Goal: Information Seeking & Learning: Learn about a topic

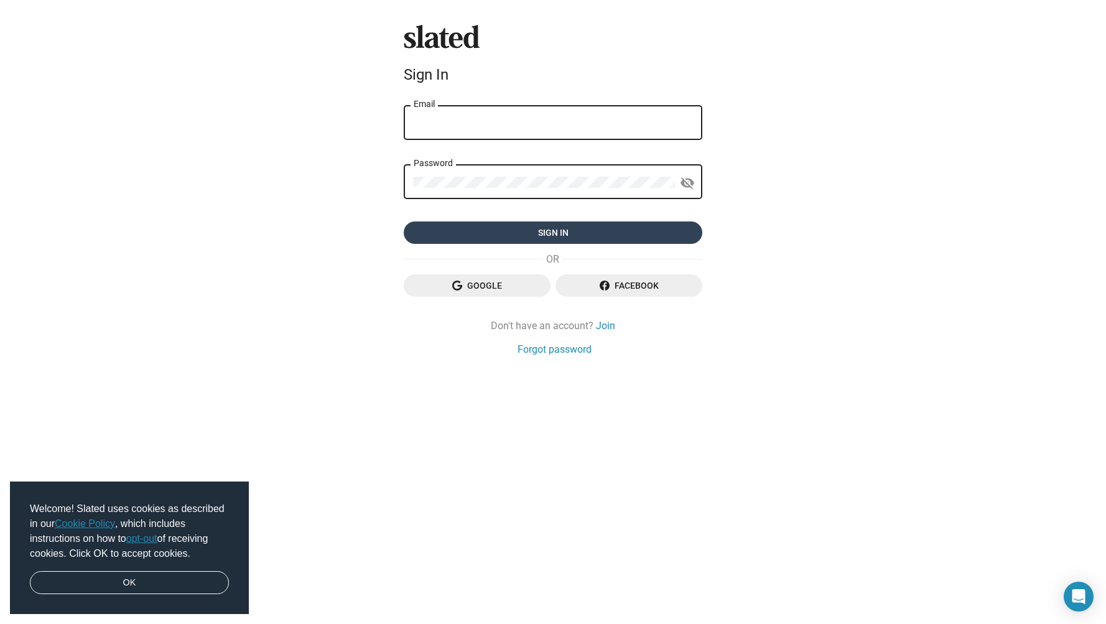
type input "[EMAIL_ADDRESS][DOMAIN_NAME]"
click at [620, 238] on span "Sign in" at bounding box center [553, 232] width 279 height 22
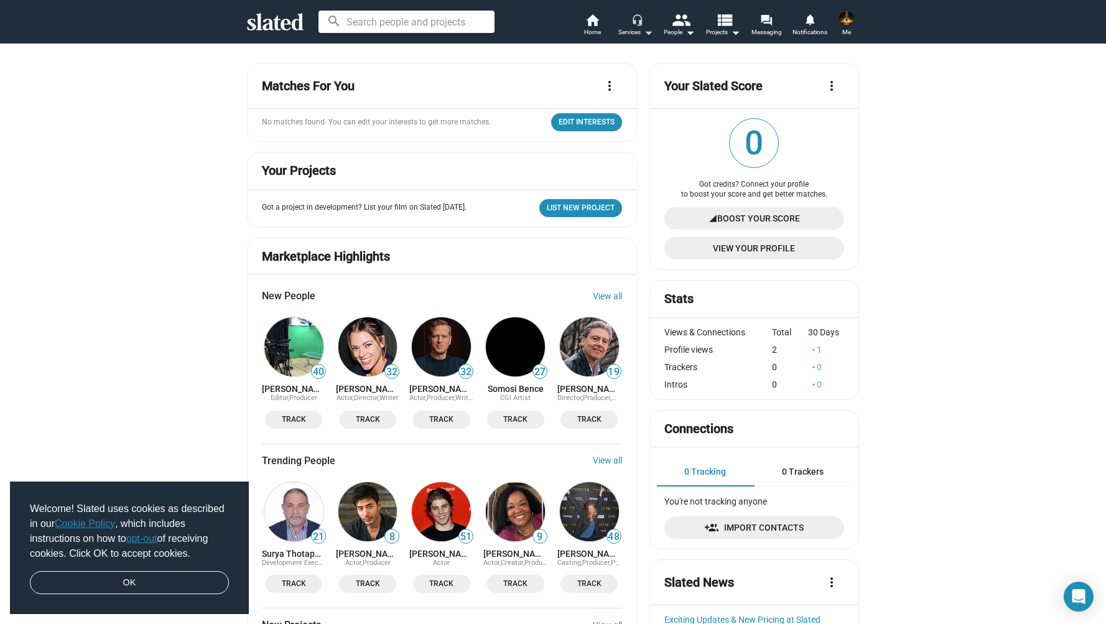
click at [637, 30] on div "Services arrow_drop_down" at bounding box center [635, 32] width 35 height 15
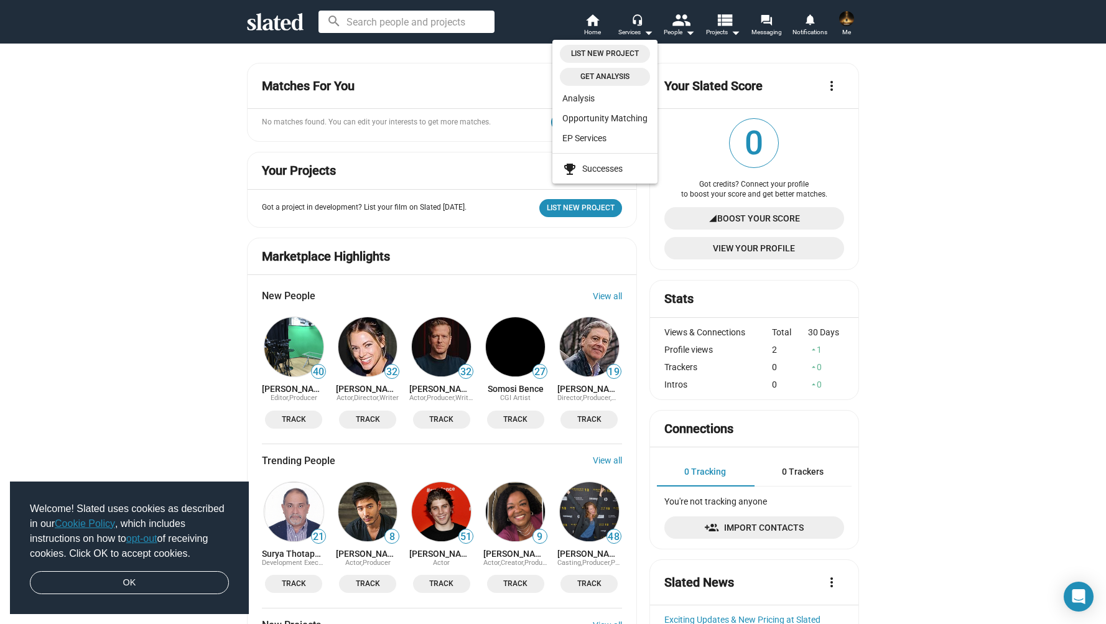
click at [718, 27] on div at bounding box center [553, 312] width 1106 height 624
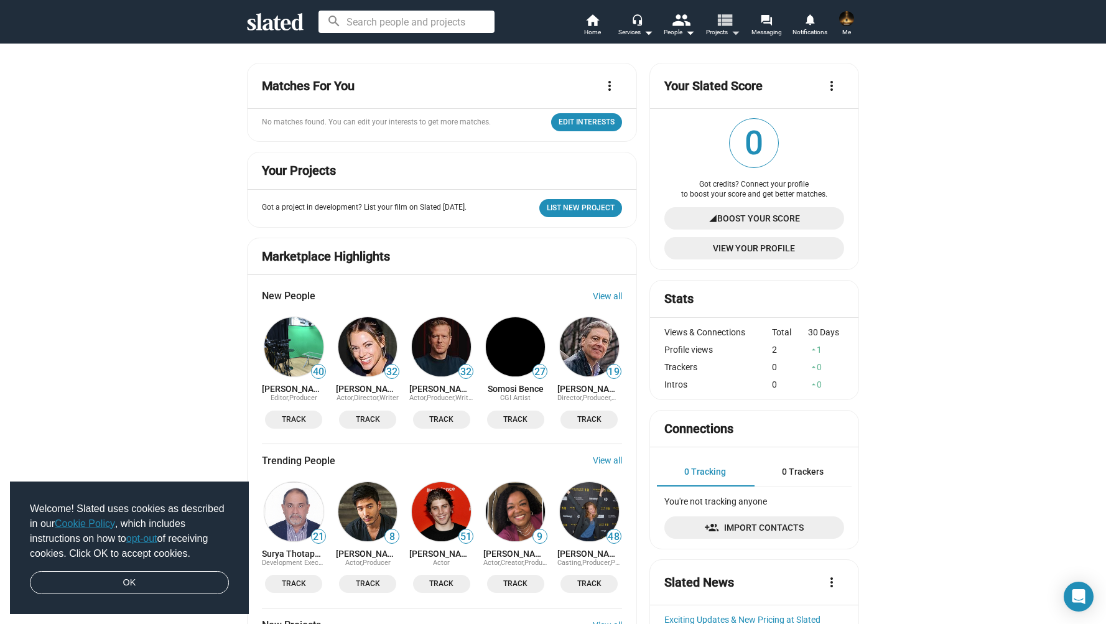
click at [726, 17] on mat-icon "view_list" at bounding box center [724, 20] width 18 height 18
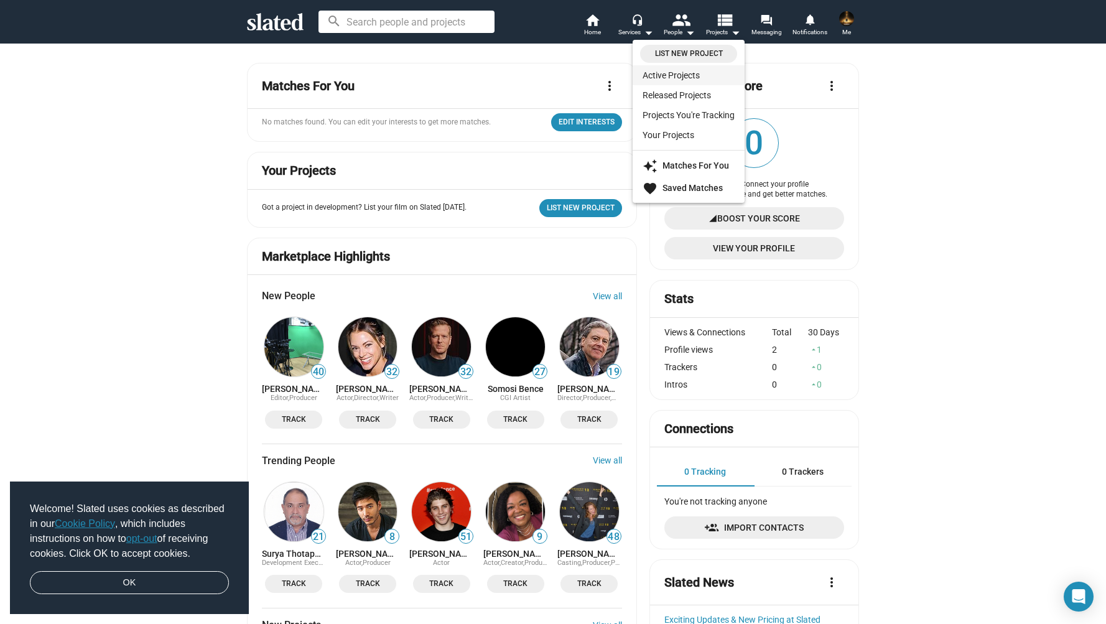
click at [684, 78] on link "Active Projects" at bounding box center [688, 75] width 112 height 20
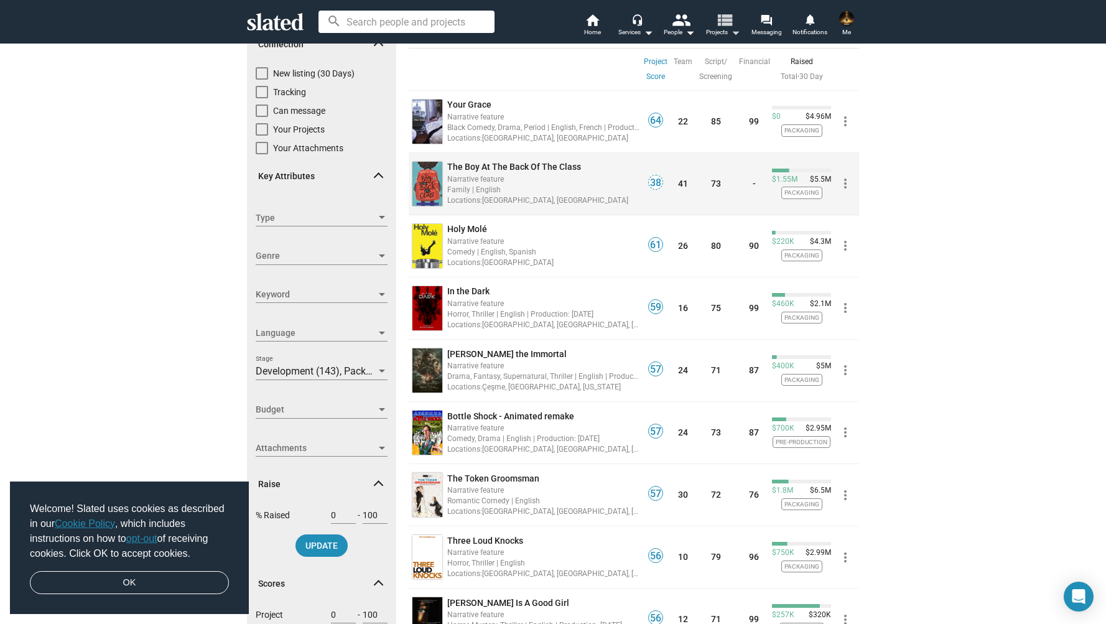
scroll to position [87, 0]
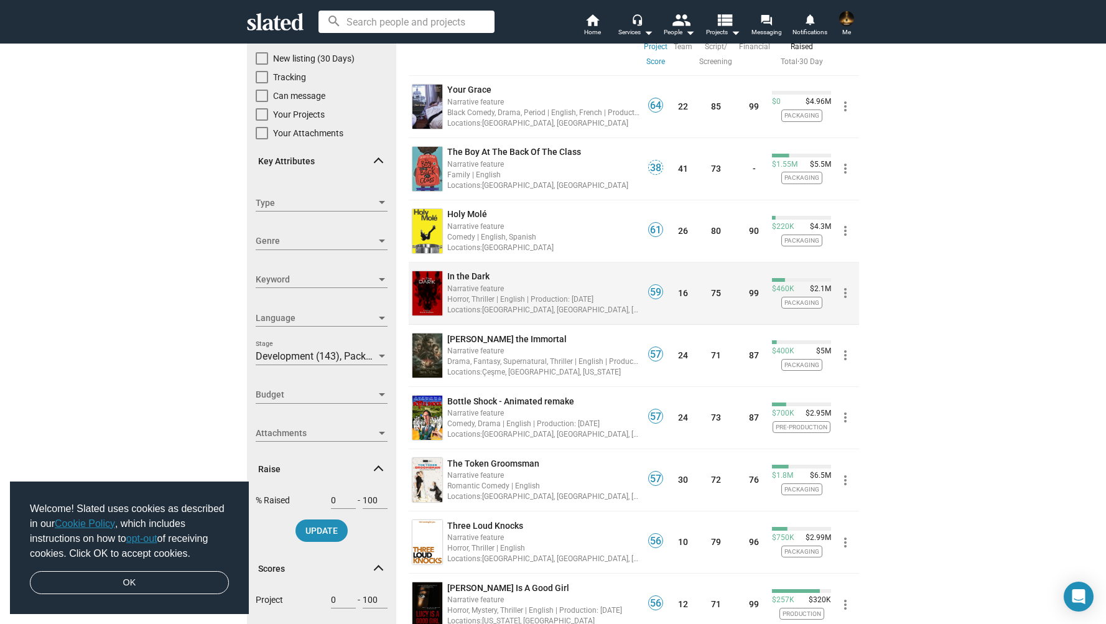
click at [570, 280] on div "In the Dark" at bounding box center [543, 277] width 192 height 12
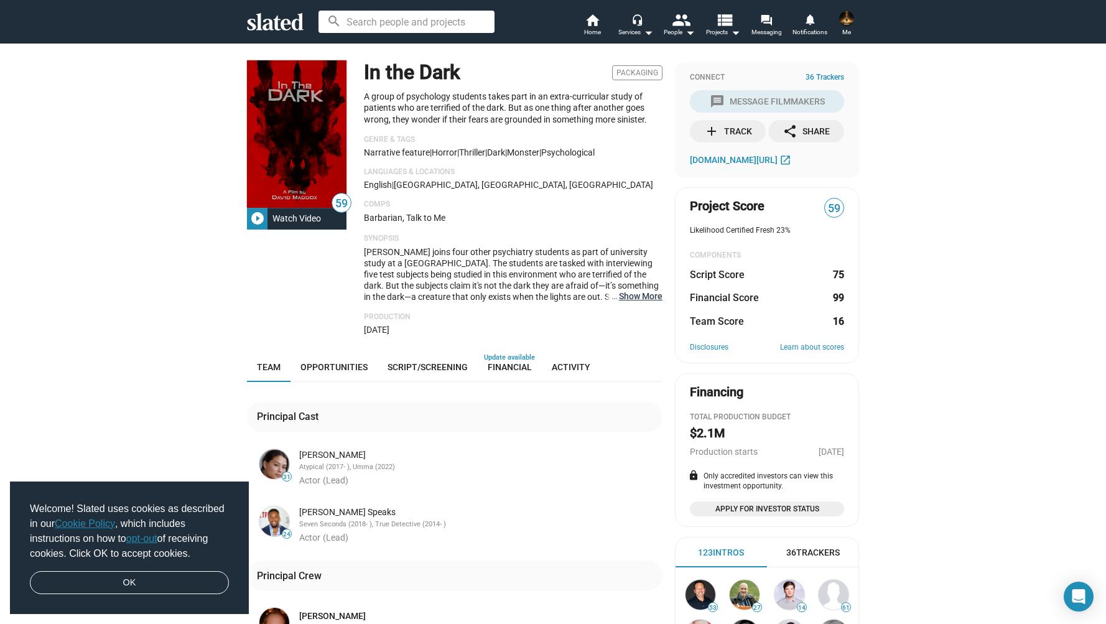
click at [648, 297] on button "… Show More" at bounding box center [641, 295] width 44 height 11
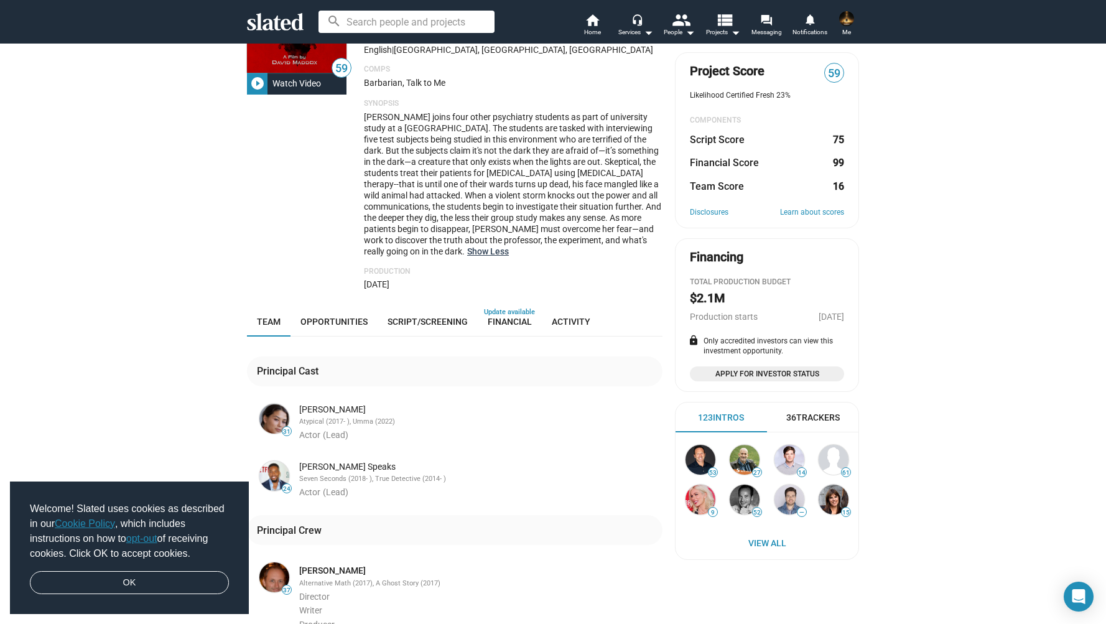
scroll to position [141, 0]
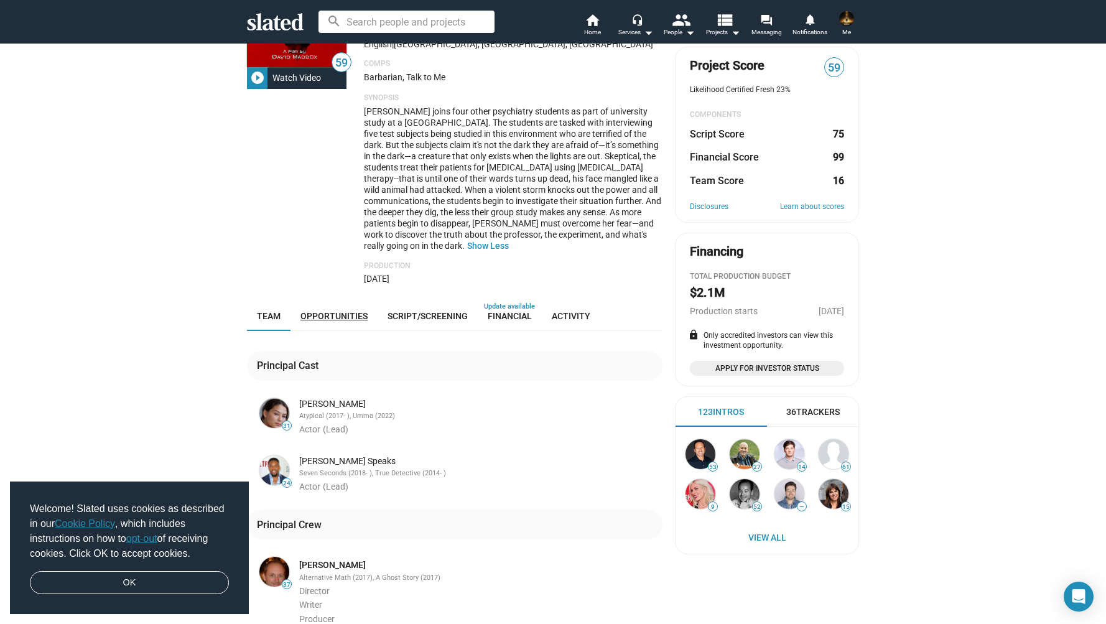
click at [323, 321] on span "Opportunities" at bounding box center [333, 316] width 67 height 10
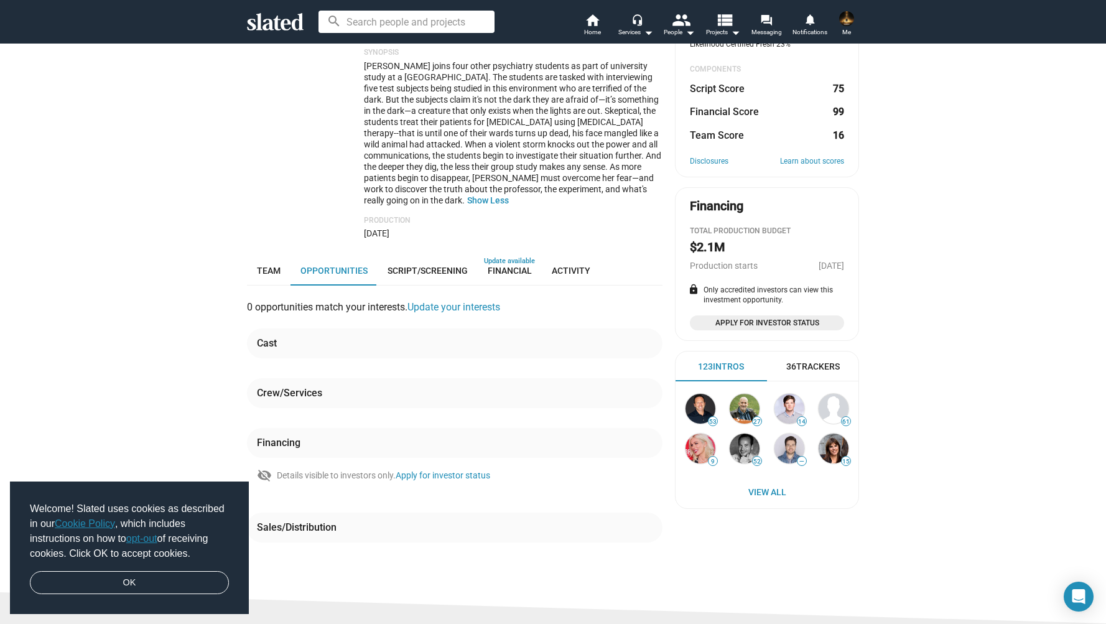
scroll to position [177, 0]
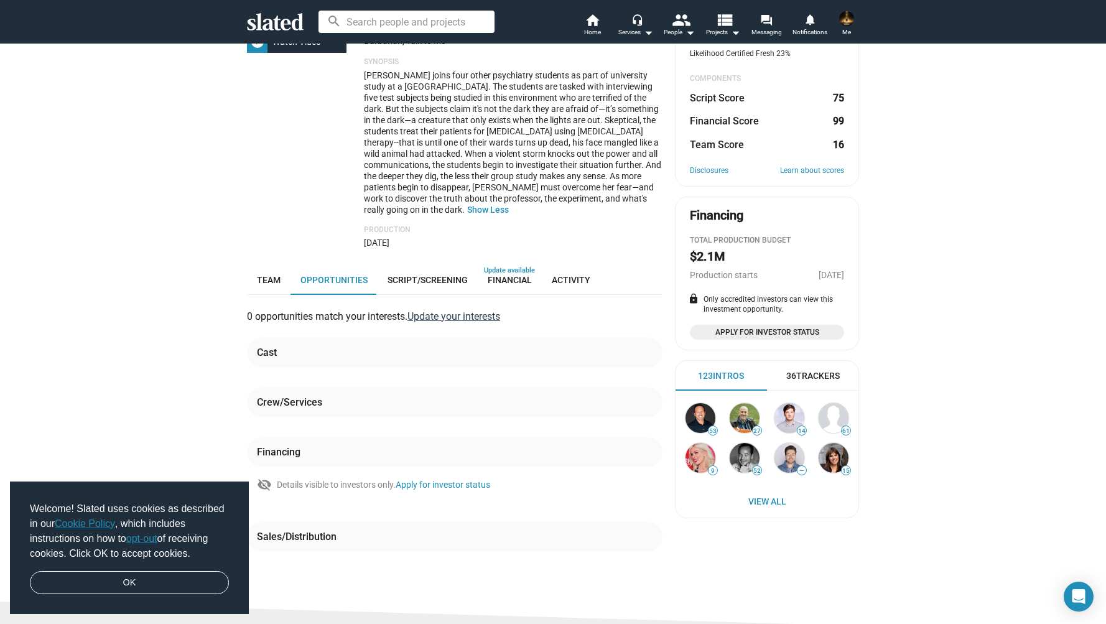
click at [455, 315] on link "Update your interests" at bounding box center [453, 316] width 93 height 12
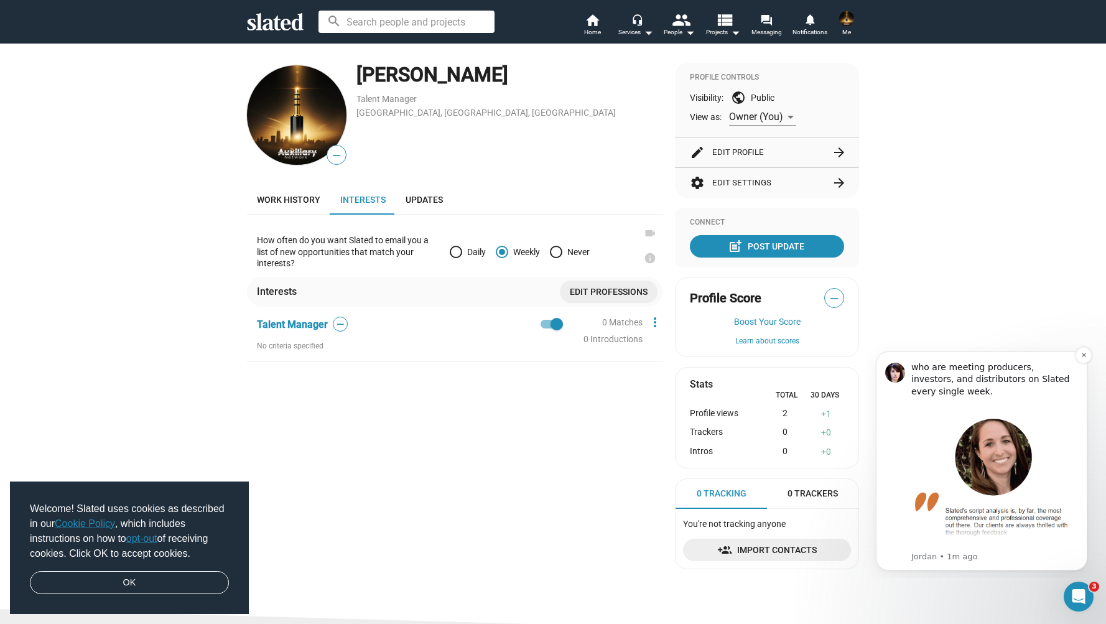
scroll to position [172, 0]
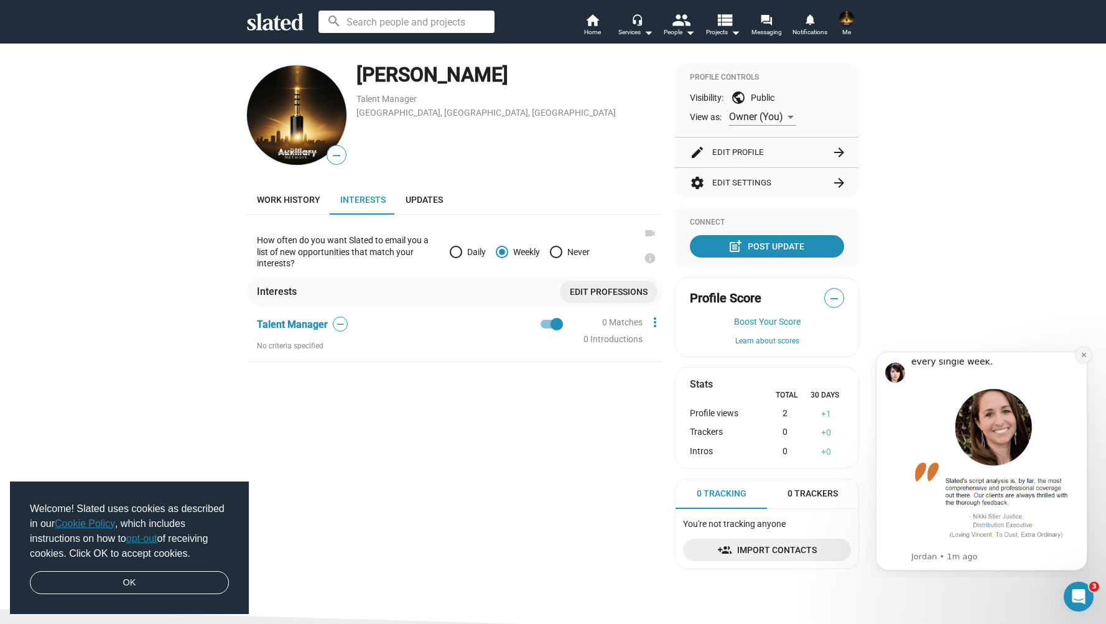
click at [1083, 356] on icon "Dismiss notification" at bounding box center [1083, 354] width 7 height 7
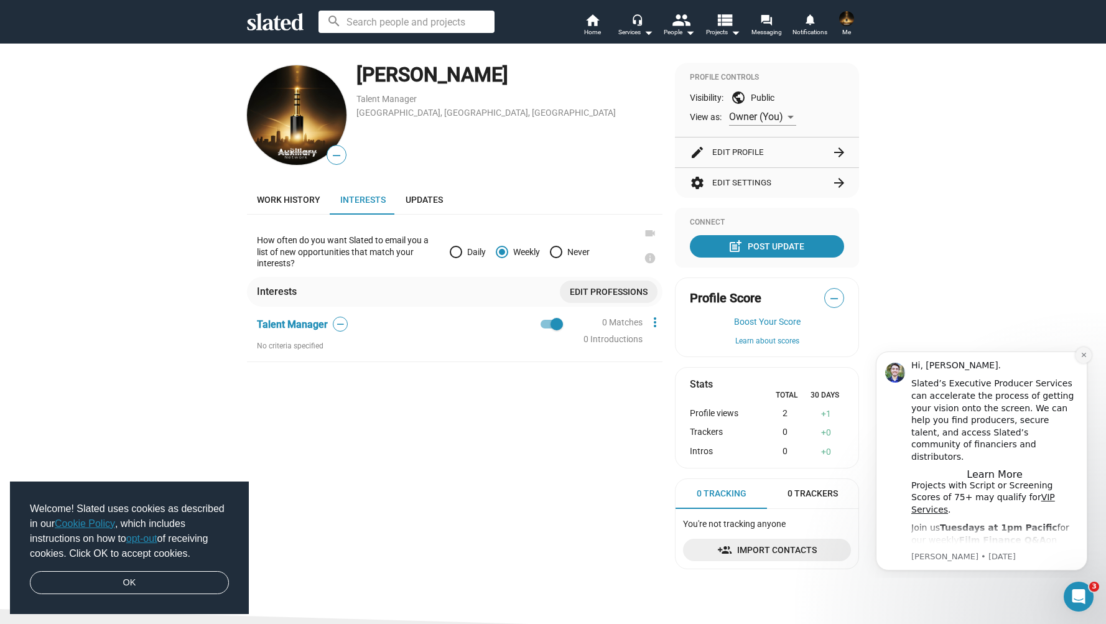
click at [1090, 352] on button "Dismiss notification" at bounding box center [1083, 355] width 16 height 16
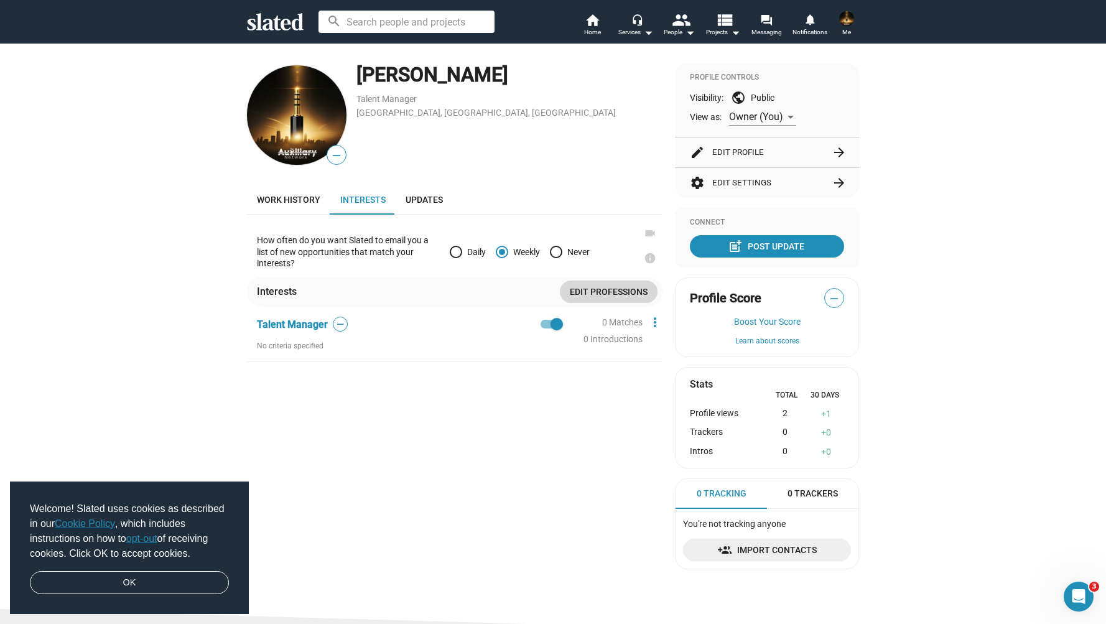
click at [606, 292] on span "Edit professions" at bounding box center [609, 291] width 78 height 22
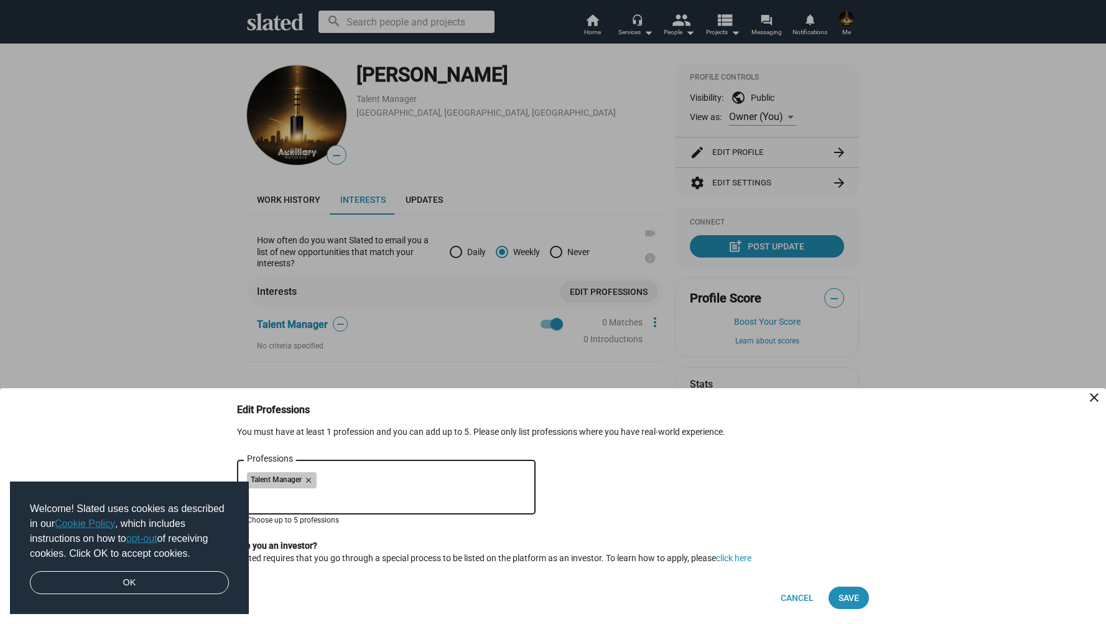
click at [418, 485] on div "Talent Manager close" at bounding box center [386, 482] width 279 height 20
click at [389, 479] on div "Talent Manager close" at bounding box center [386, 482] width 279 height 20
click at [369, 479] on div "Talent Manager close" at bounding box center [386, 482] width 279 height 20
click at [330, 473] on div "Talent Manager close" at bounding box center [386, 482] width 279 height 20
click at [334, 496] on input "Professions" at bounding box center [388, 497] width 279 height 11
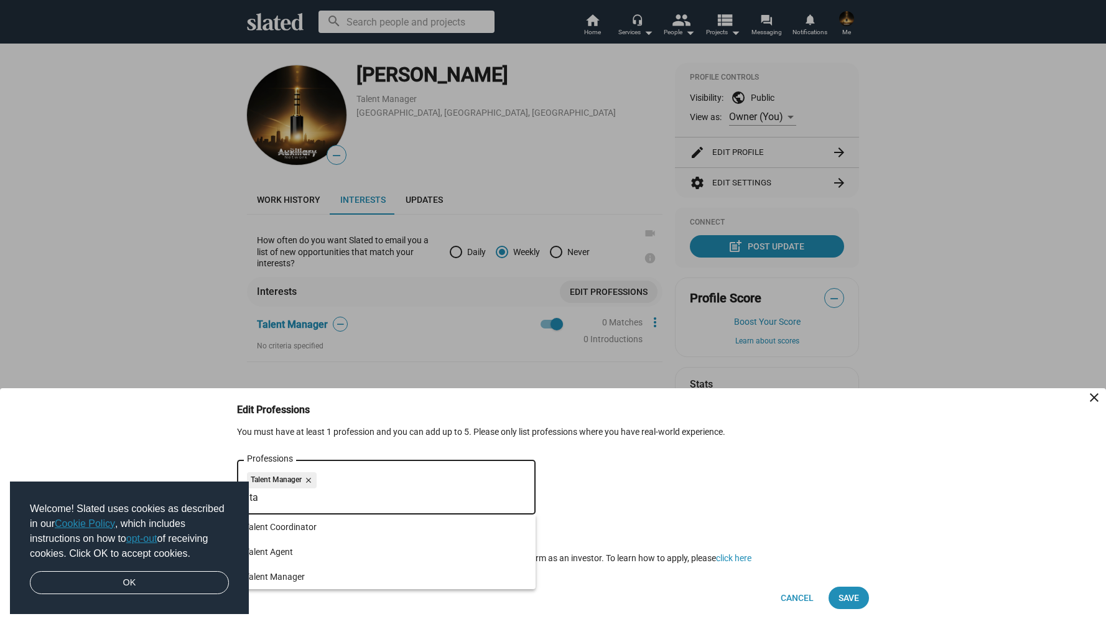
type input "t"
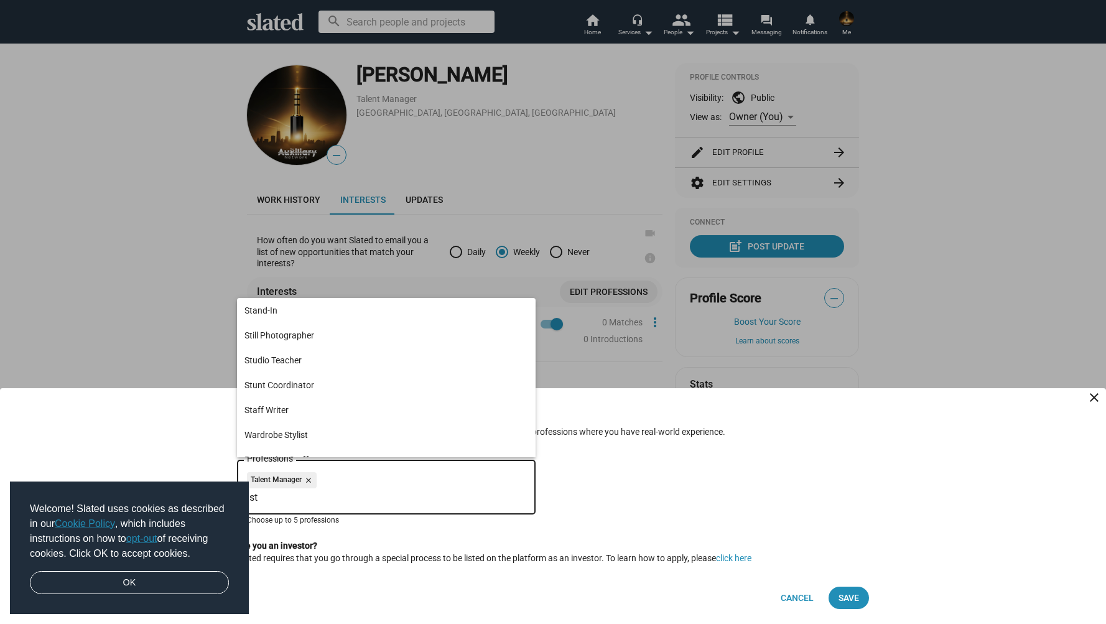
type input "s"
type input "a"
click at [299, 358] on span "Acquisitions Executive" at bounding box center [386, 360] width 284 height 25
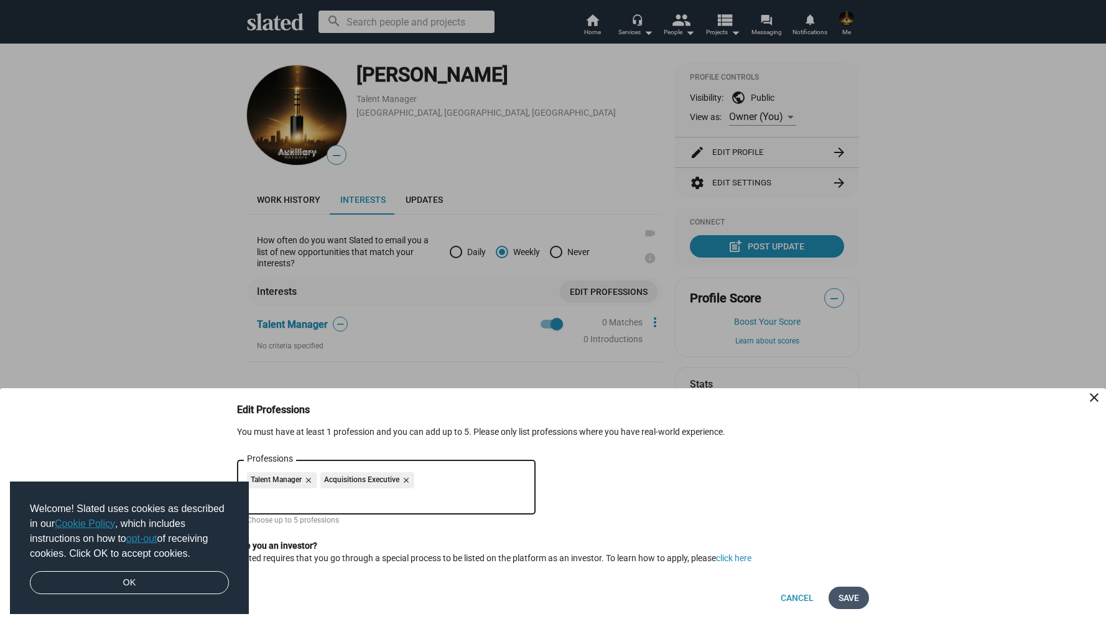
click at [843, 596] on span "Save" at bounding box center [848, 597] width 21 height 22
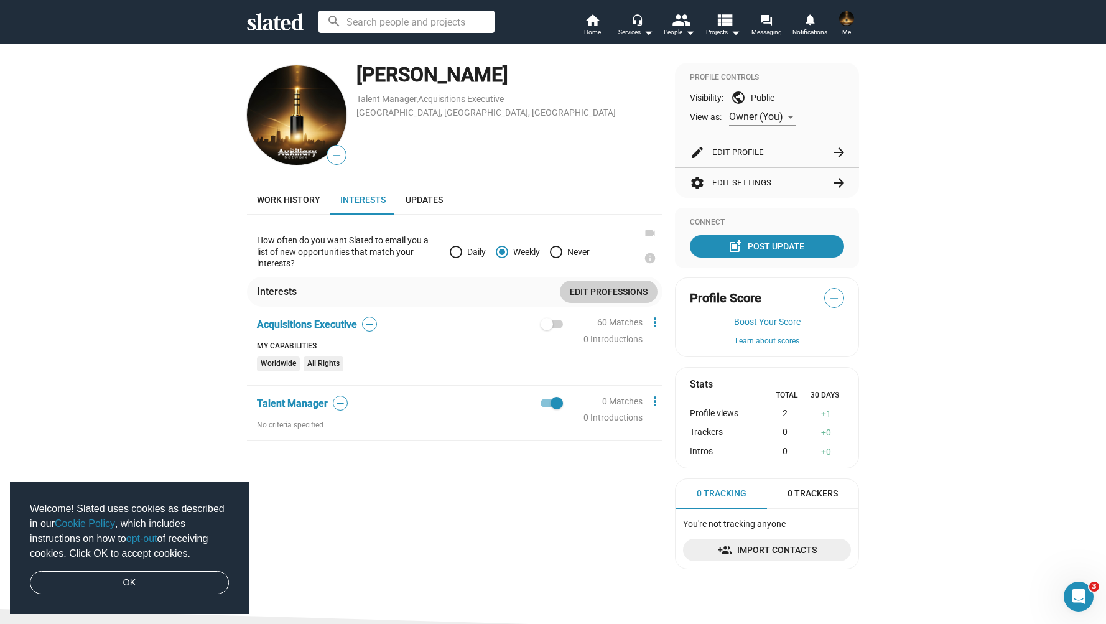
click at [549, 325] on span at bounding box center [546, 324] width 12 height 12
click at [547, 328] on input "checkbox" at bounding box center [546, 328] width 1 height 1
checkbox input "true"
click at [722, 21] on mat-icon "view_list" at bounding box center [724, 20] width 18 height 18
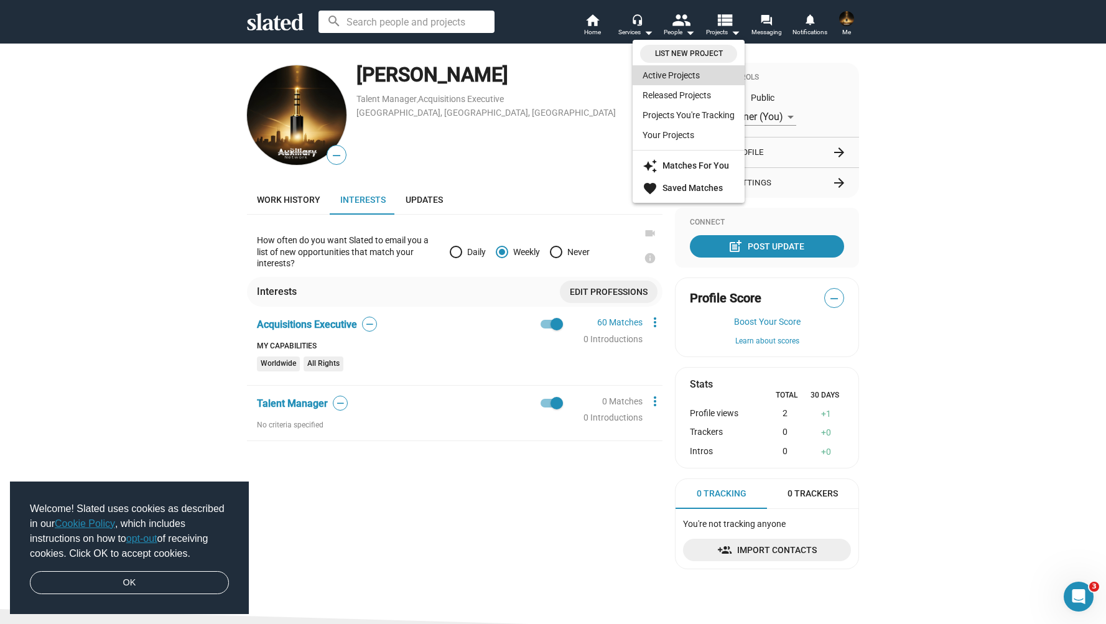
click at [694, 70] on link "Active Projects" at bounding box center [688, 75] width 112 height 20
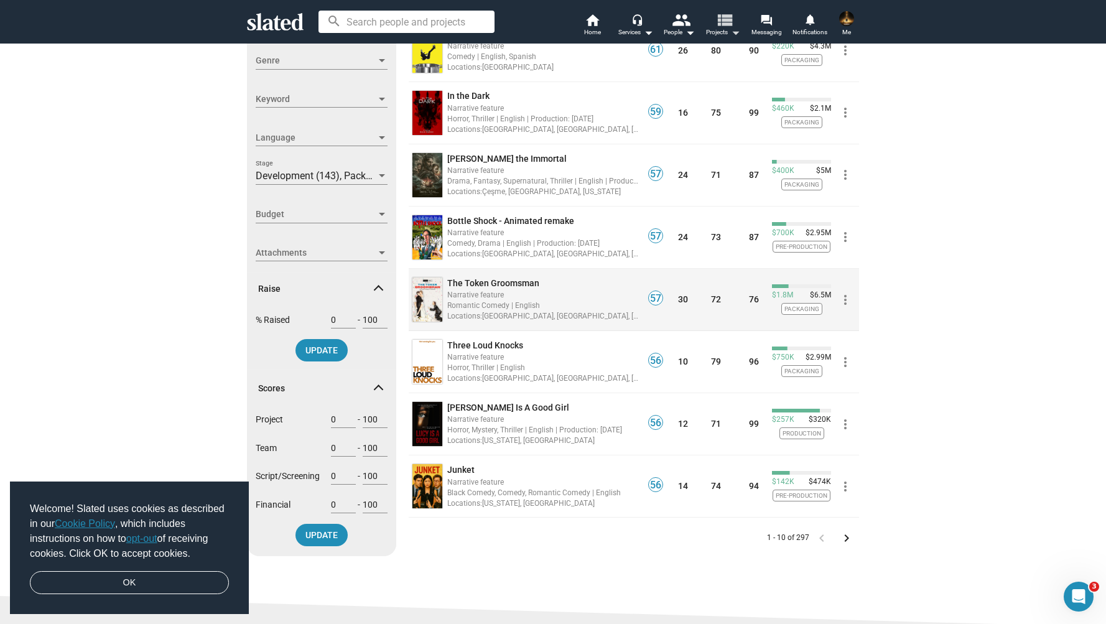
scroll to position [271, 0]
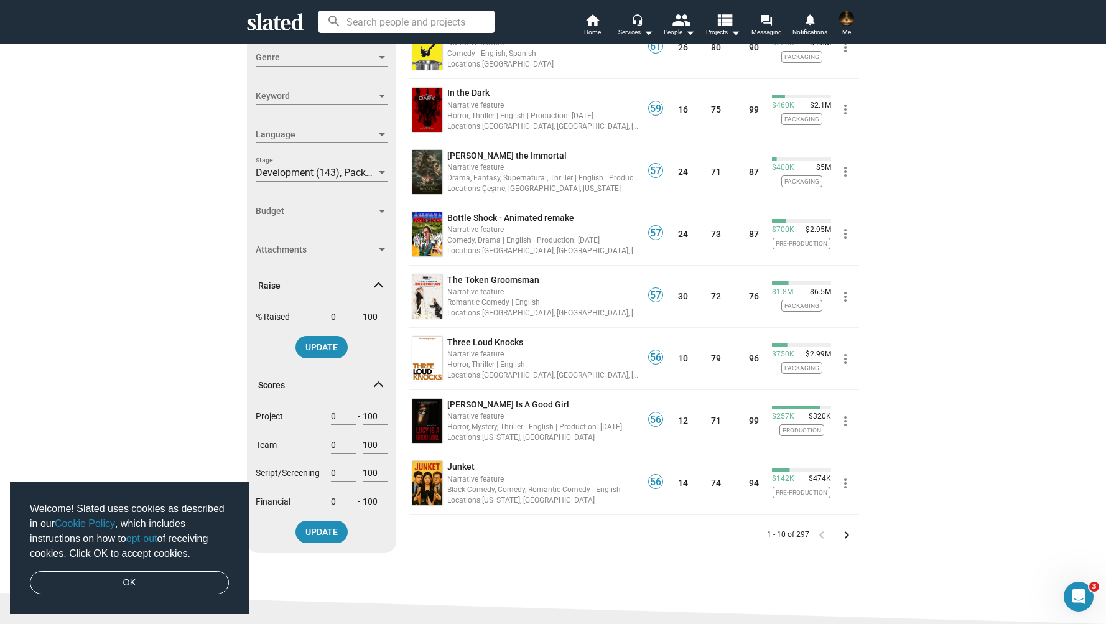
click at [844, 532] on mat-icon "keyboard_arrow_right" at bounding box center [846, 534] width 15 height 15
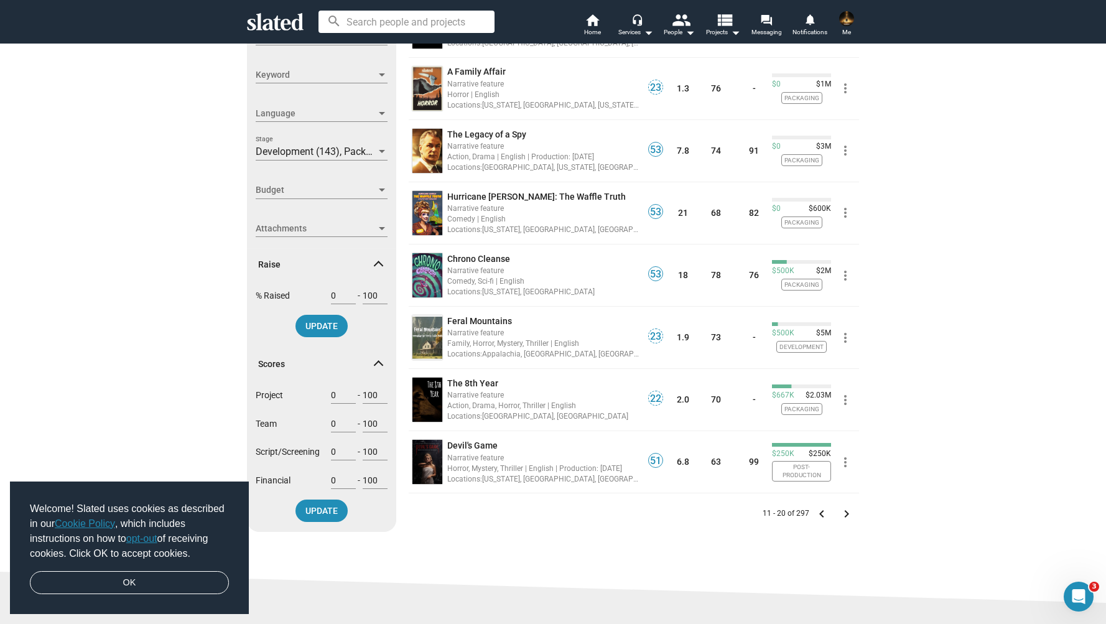
scroll to position [301, 0]
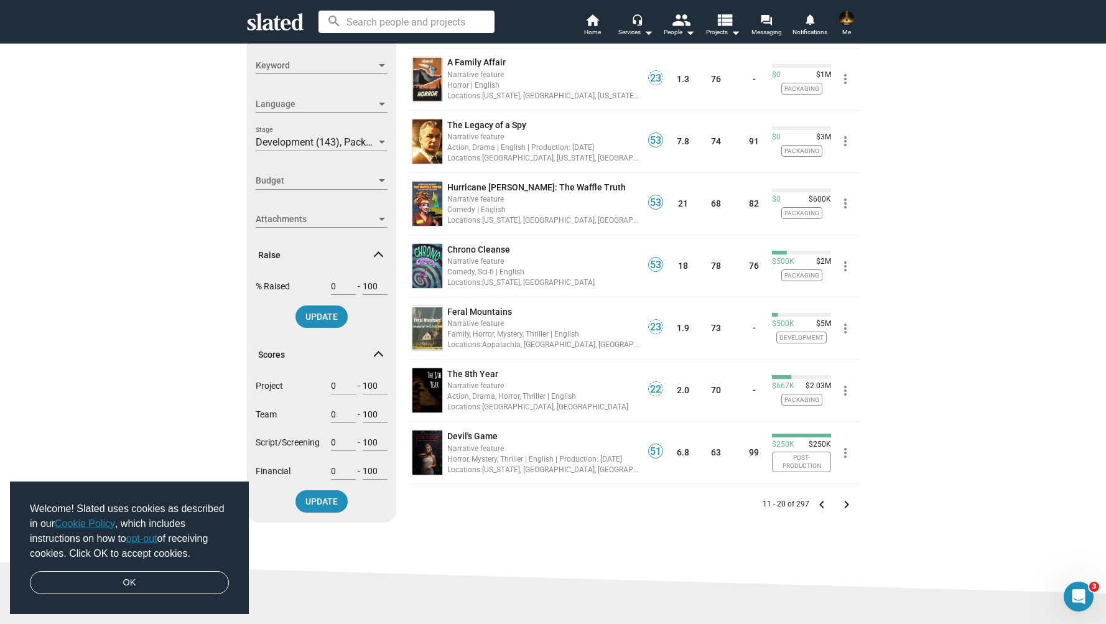
click at [846, 504] on mat-icon "keyboard_arrow_right" at bounding box center [846, 504] width 15 height 15
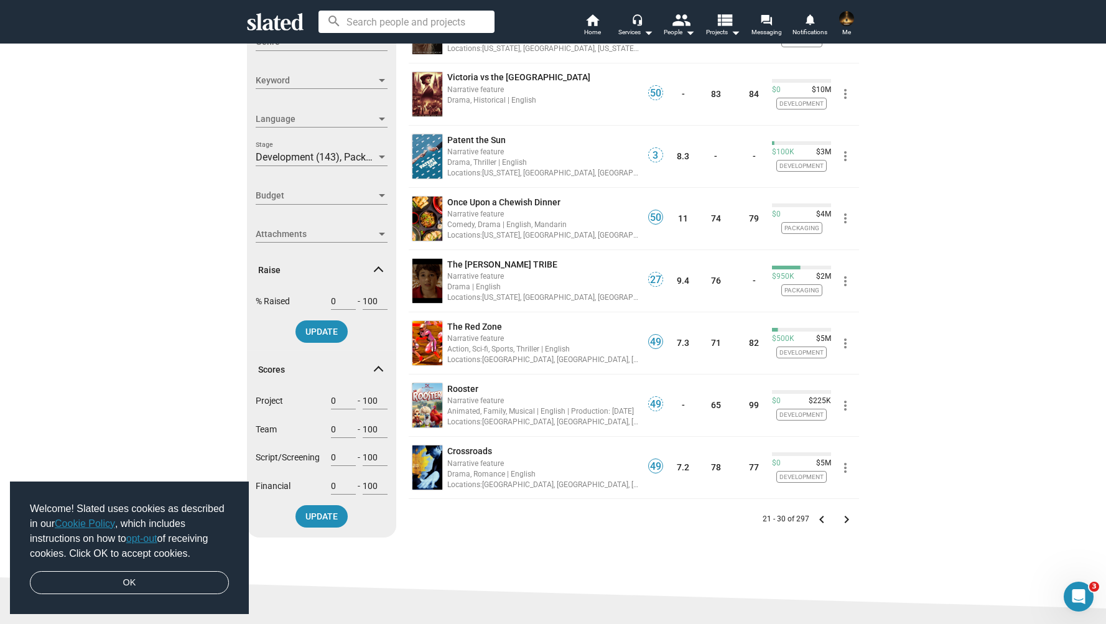
scroll to position [290, 0]
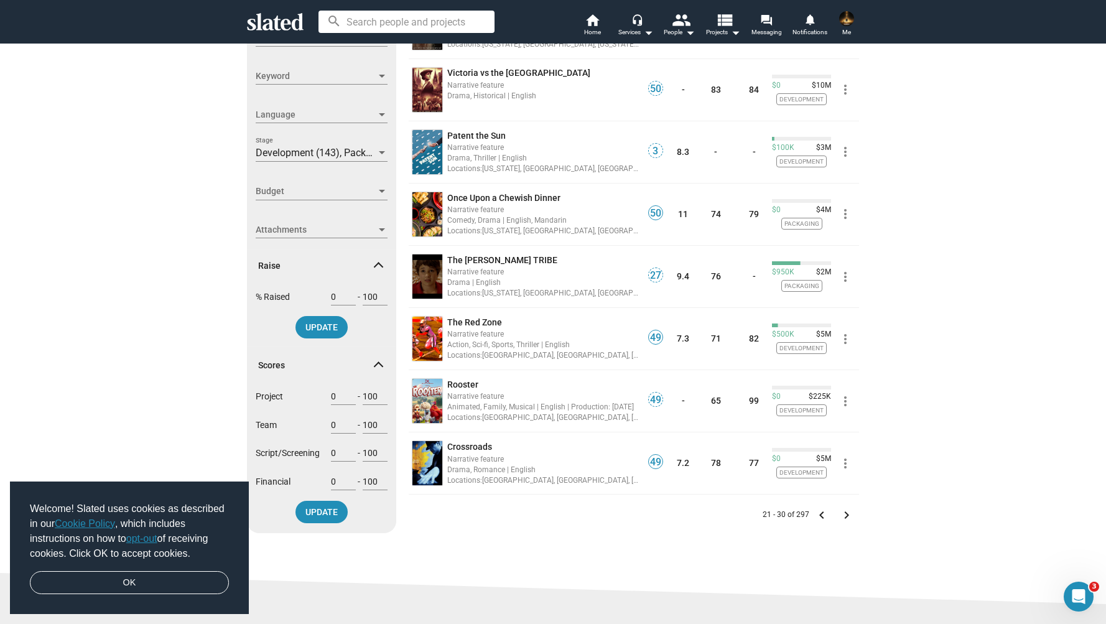
click at [845, 517] on mat-icon "keyboard_arrow_right" at bounding box center [846, 514] width 15 height 15
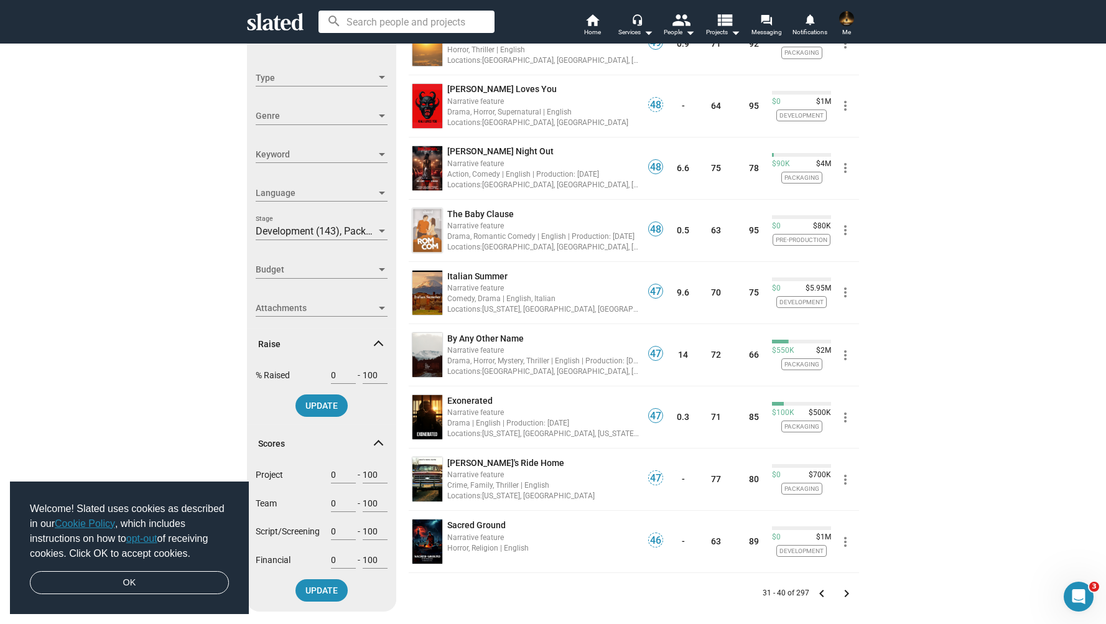
scroll to position [261, 0]
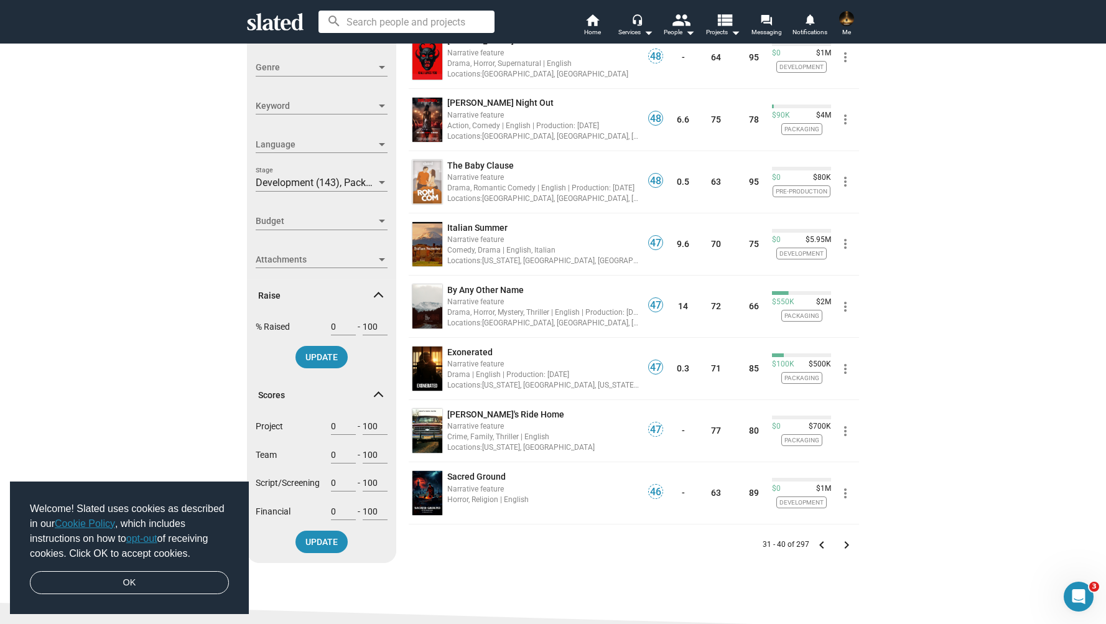
click at [845, 541] on mat-icon "keyboard_arrow_right" at bounding box center [846, 544] width 15 height 15
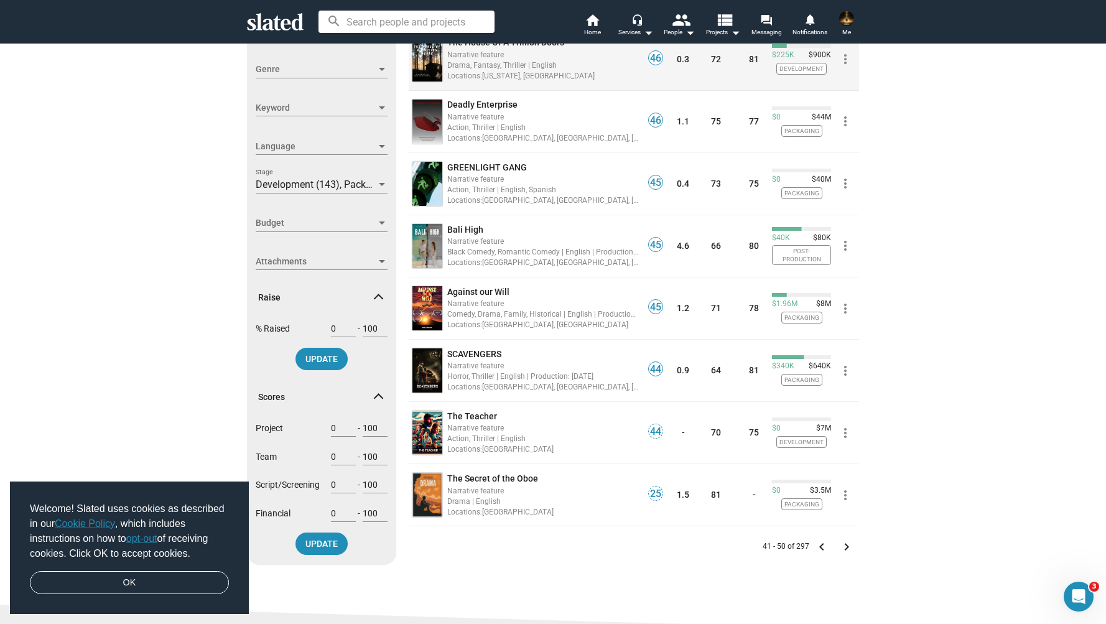
scroll to position [259, 0]
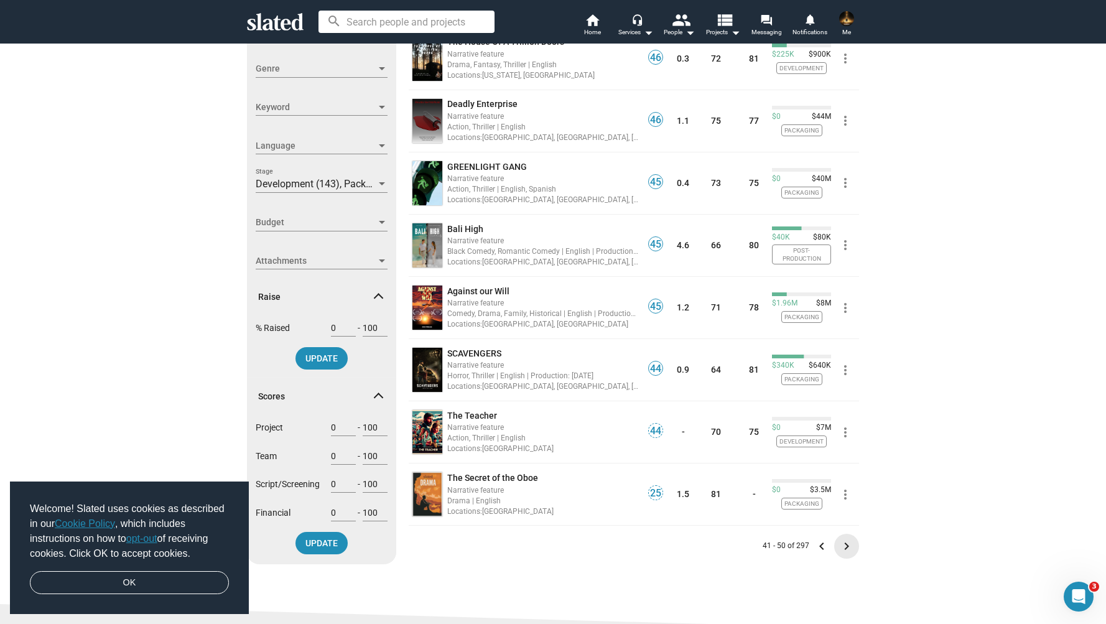
click at [849, 549] on mat-icon "keyboard_arrow_right" at bounding box center [846, 546] width 15 height 15
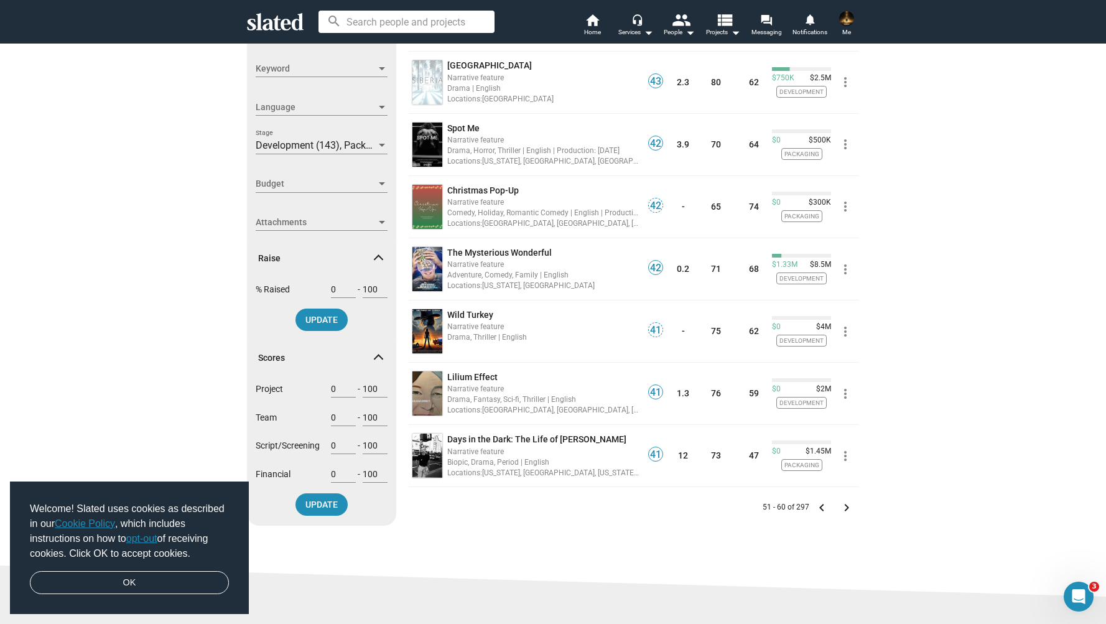
scroll to position [304, 0]
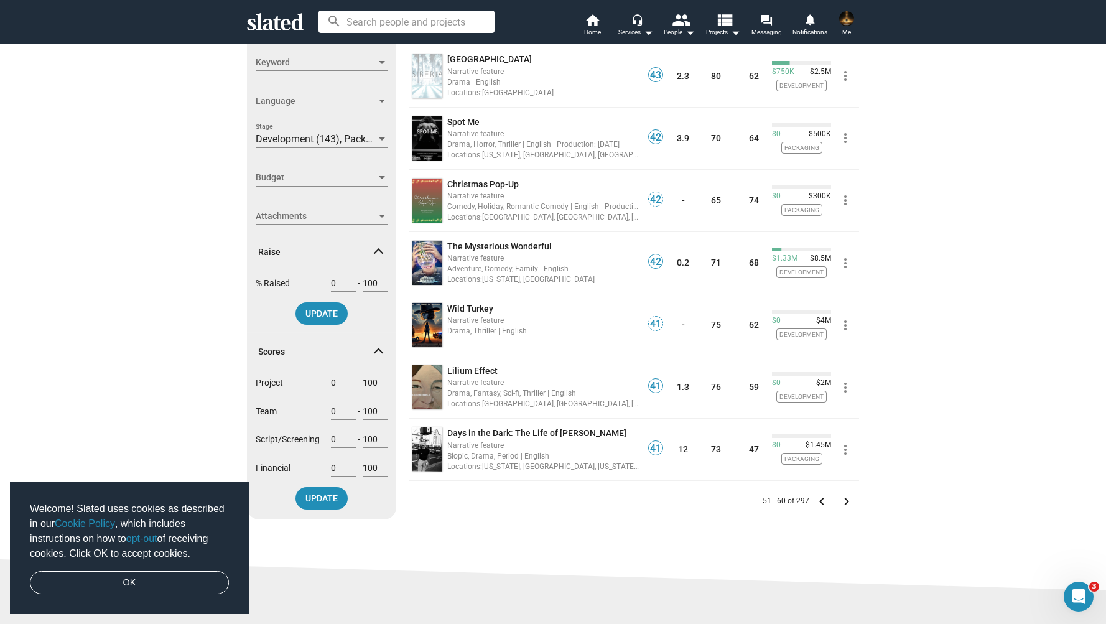
click at [852, 502] on mat-icon "keyboard_arrow_right" at bounding box center [846, 501] width 15 height 15
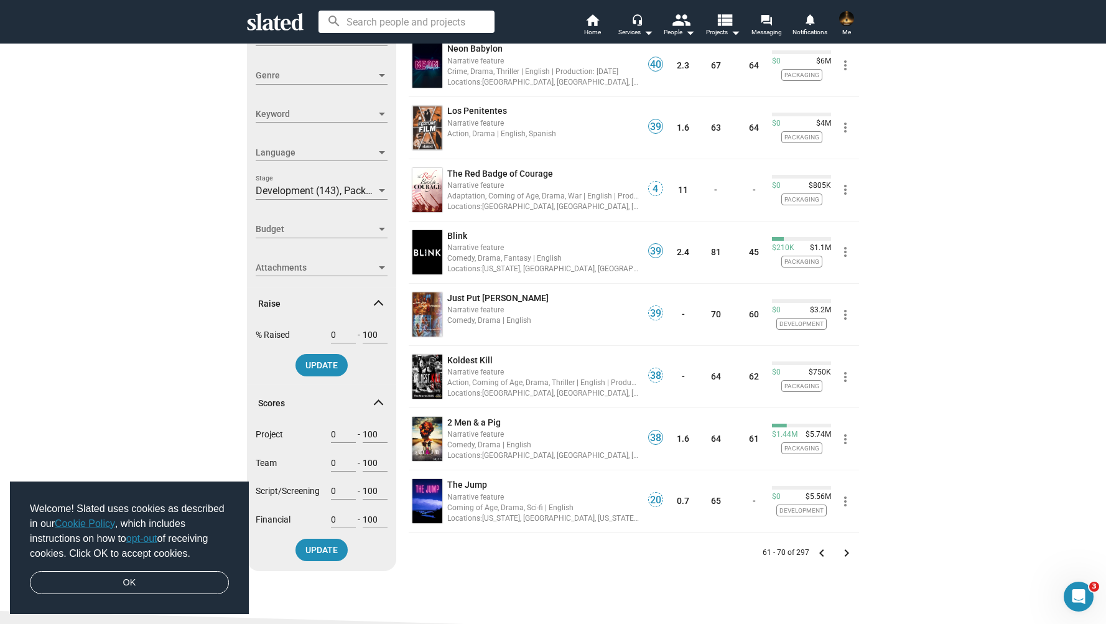
scroll to position [269, 0]
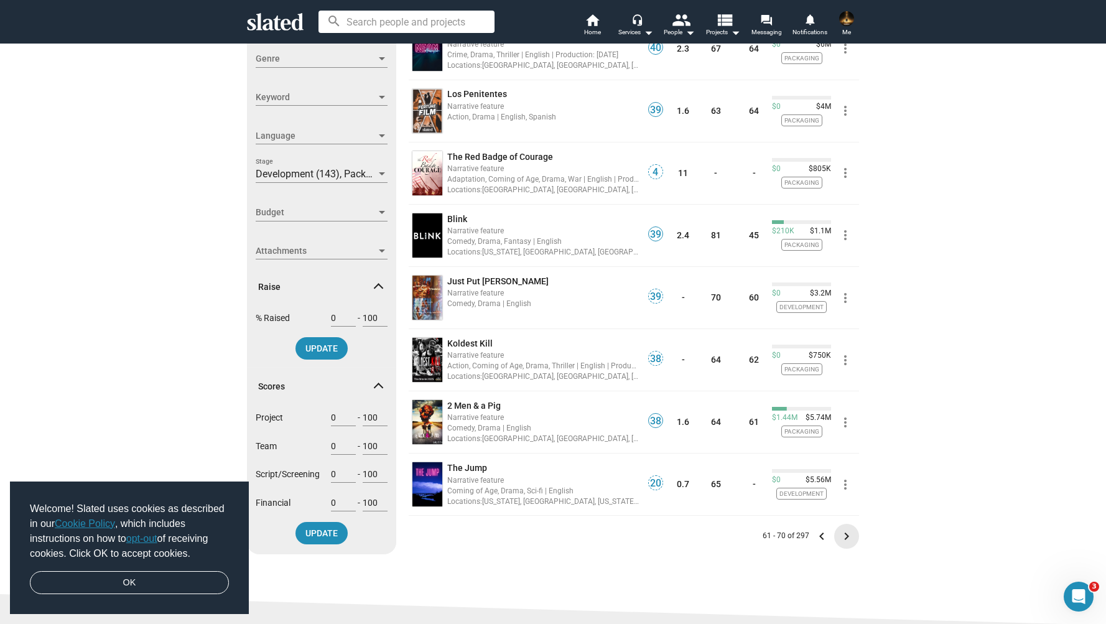
click at [845, 537] on mat-icon "keyboard_arrow_right" at bounding box center [846, 536] width 15 height 15
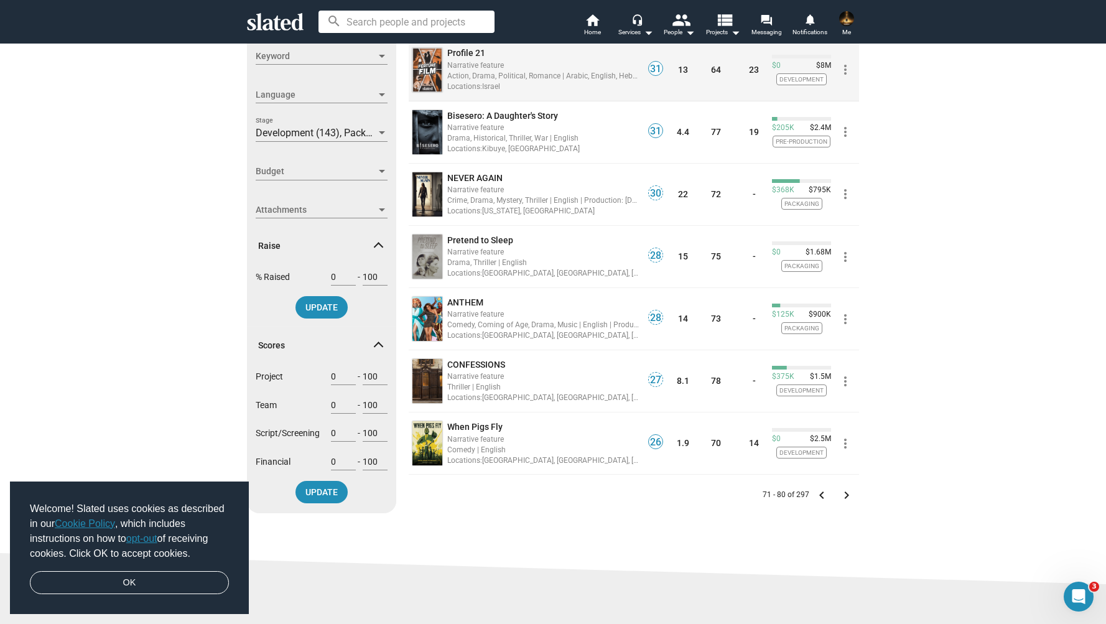
scroll to position [325, 0]
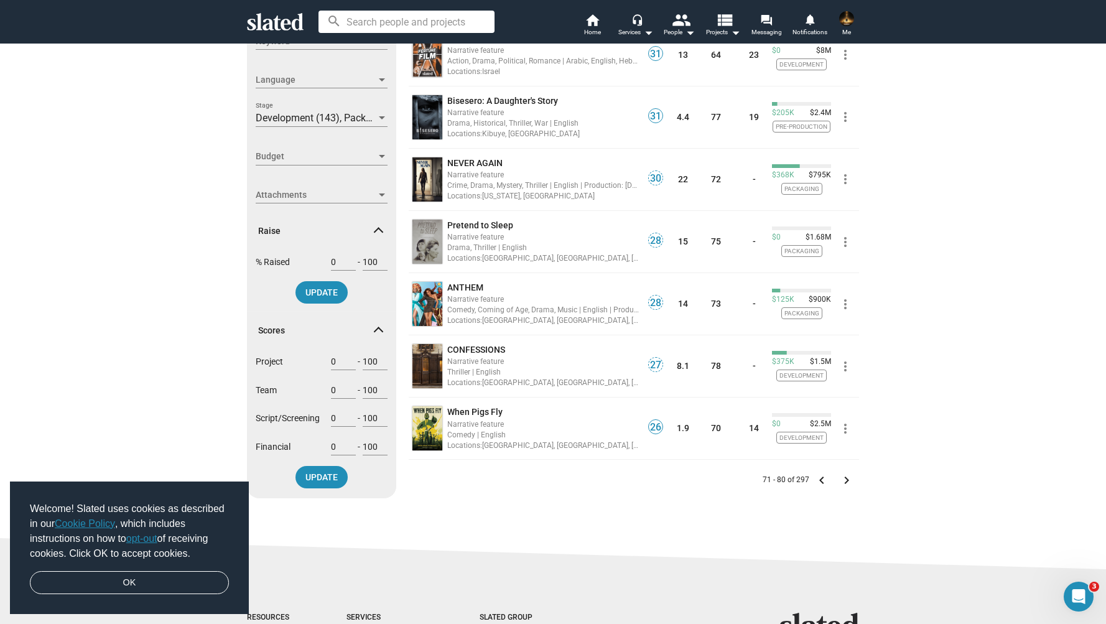
click at [844, 479] on mat-icon "keyboard_arrow_right" at bounding box center [846, 480] width 15 height 15
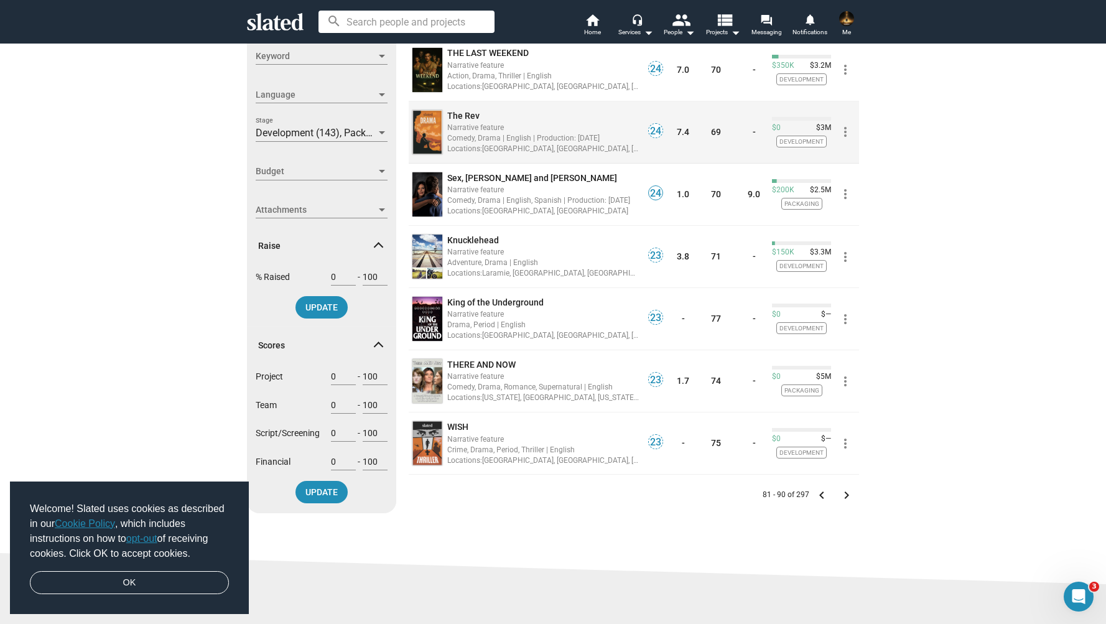
scroll to position [312, 0]
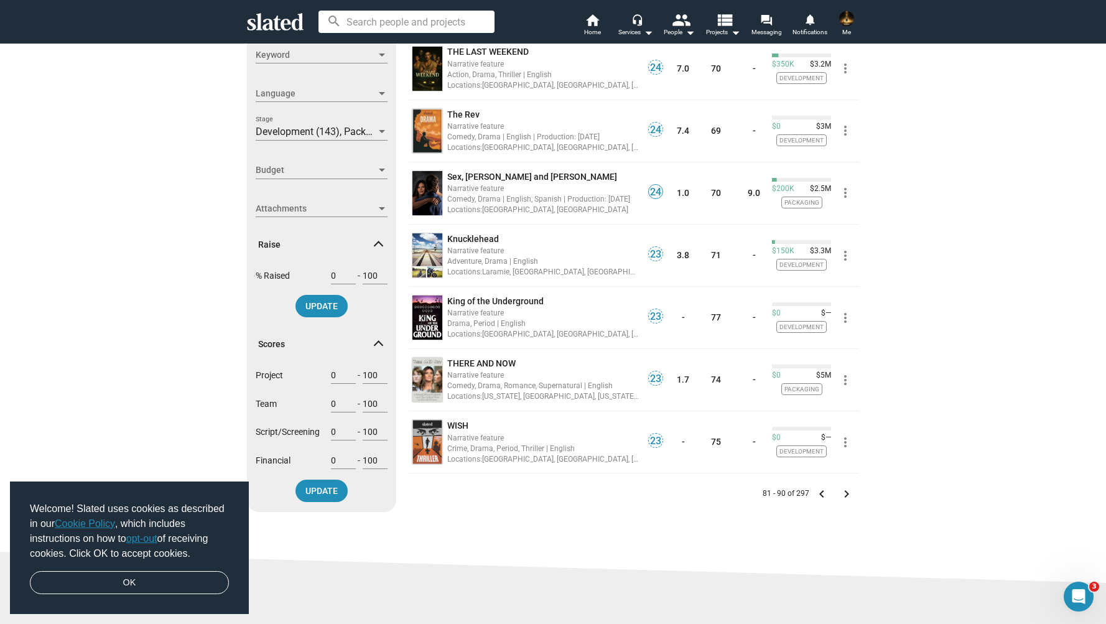
click at [851, 493] on mat-icon "keyboard_arrow_right" at bounding box center [846, 493] width 15 height 15
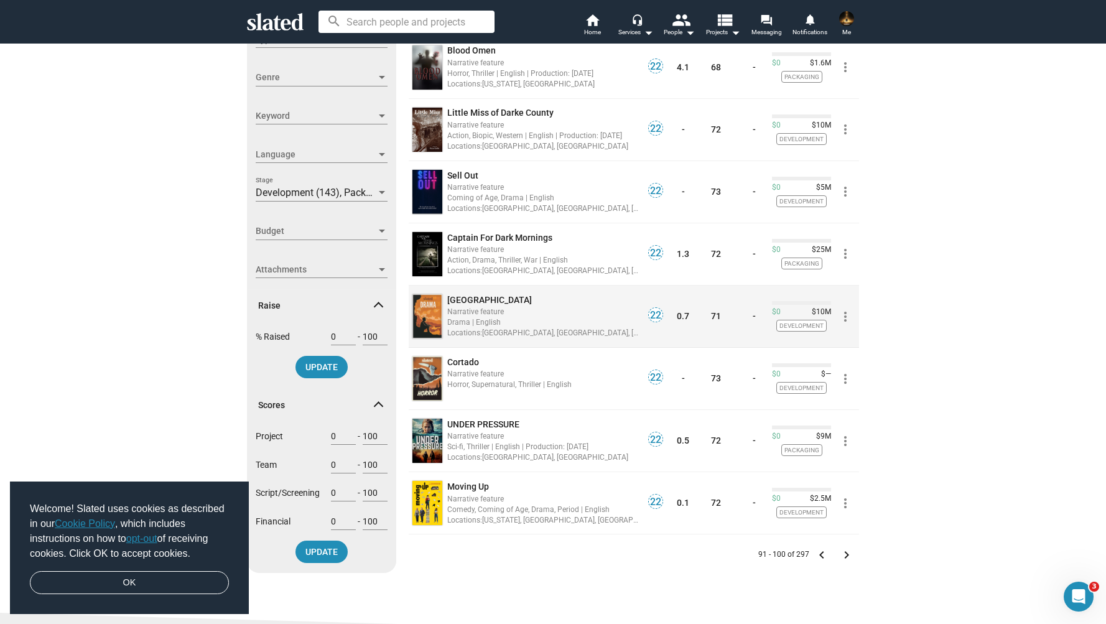
scroll to position [251, 0]
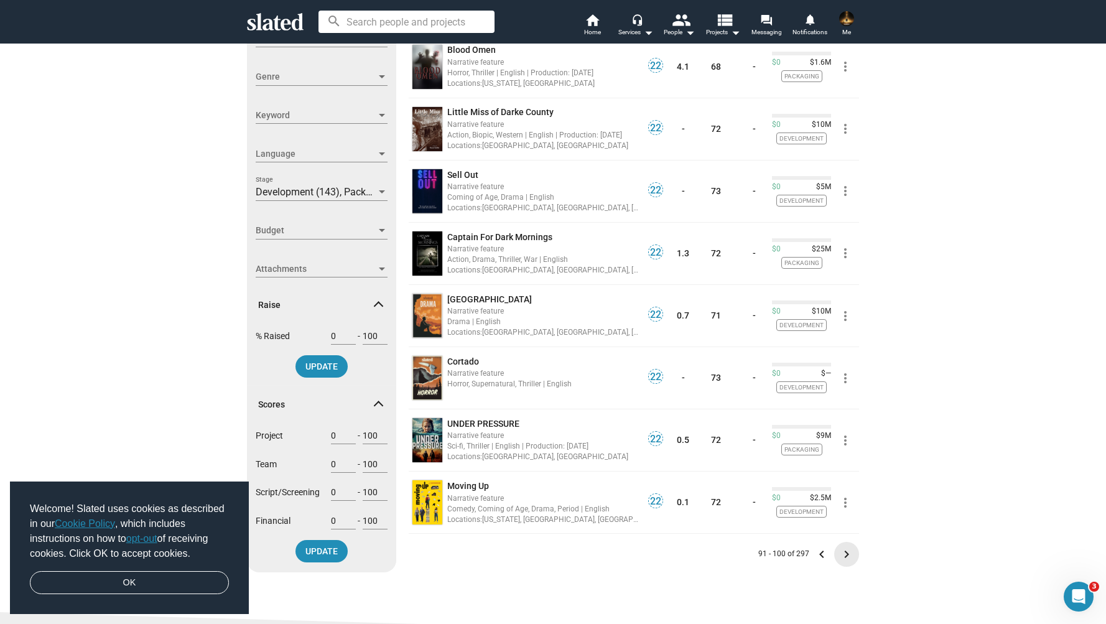
click at [848, 553] on mat-icon "keyboard_arrow_right" at bounding box center [846, 554] width 15 height 15
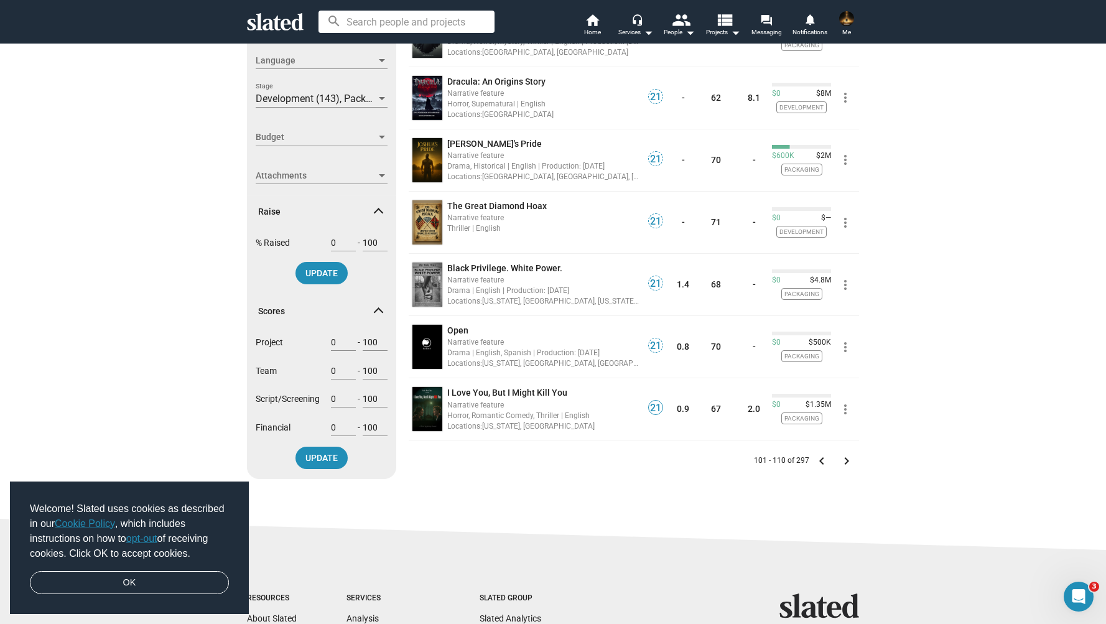
scroll to position [353, 0]
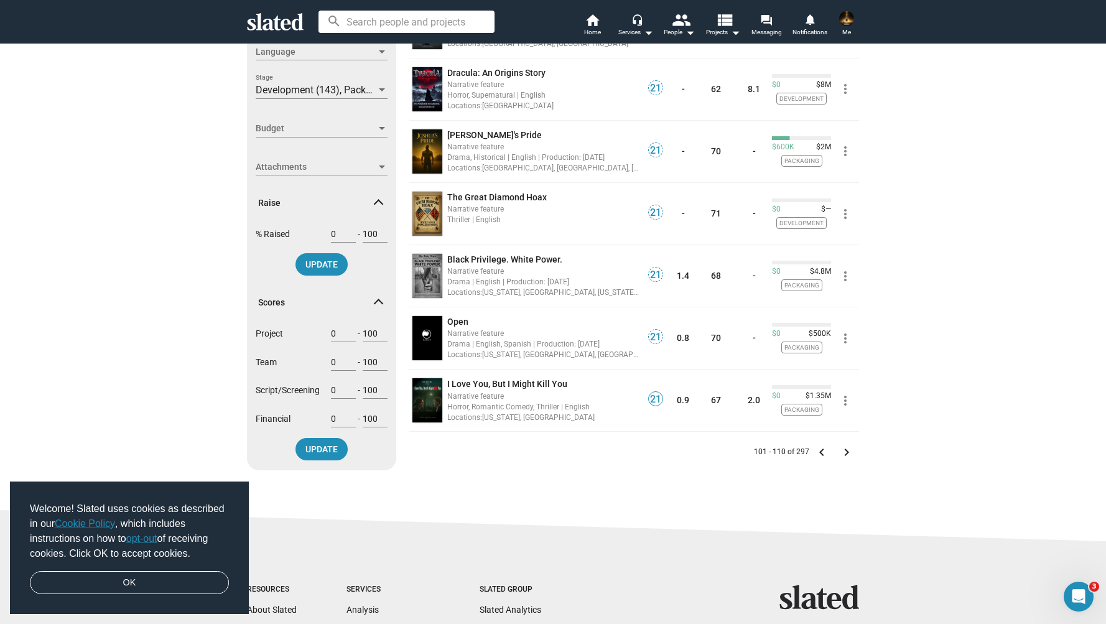
click at [850, 450] on mat-icon "keyboard_arrow_right" at bounding box center [846, 452] width 15 height 15
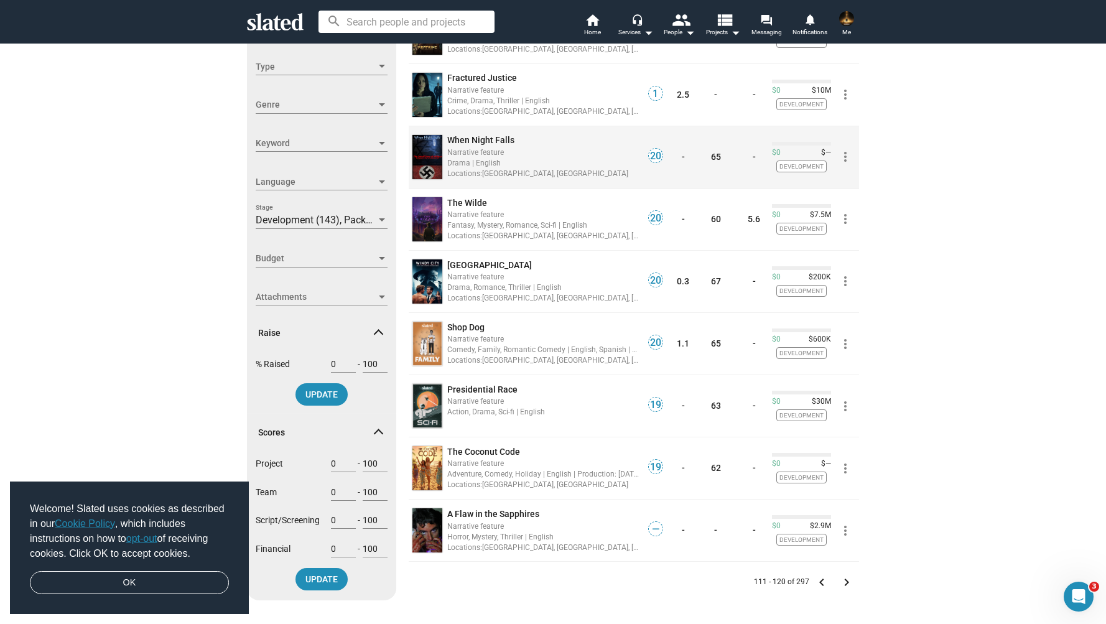
scroll to position [229, 0]
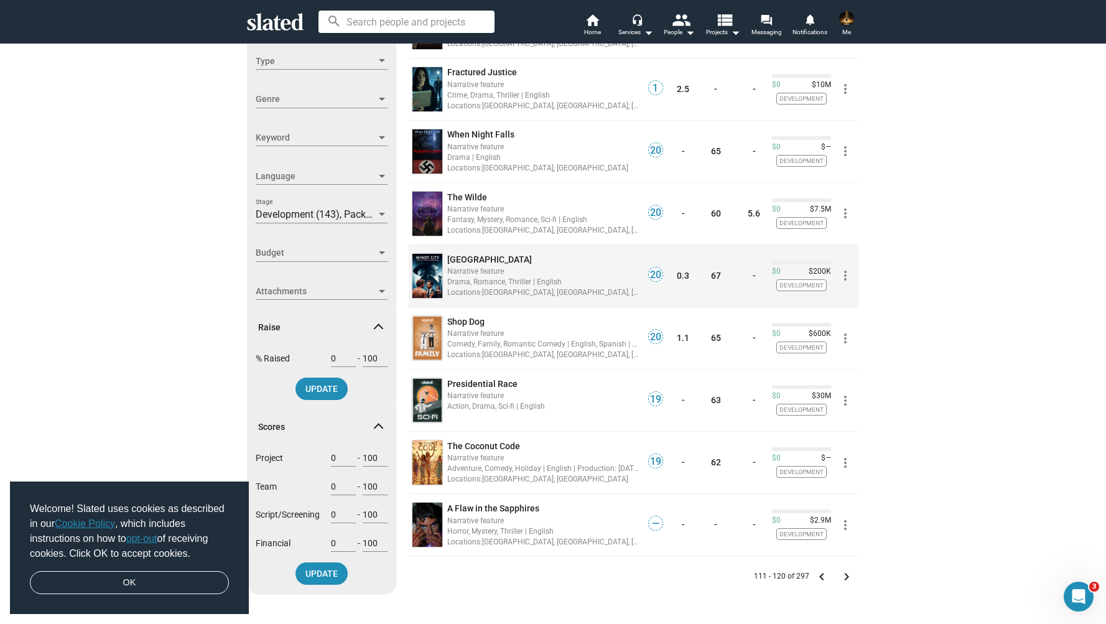
click at [569, 264] on div "WINDY CITY" at bounding box center [543, 260] width 192 height 12
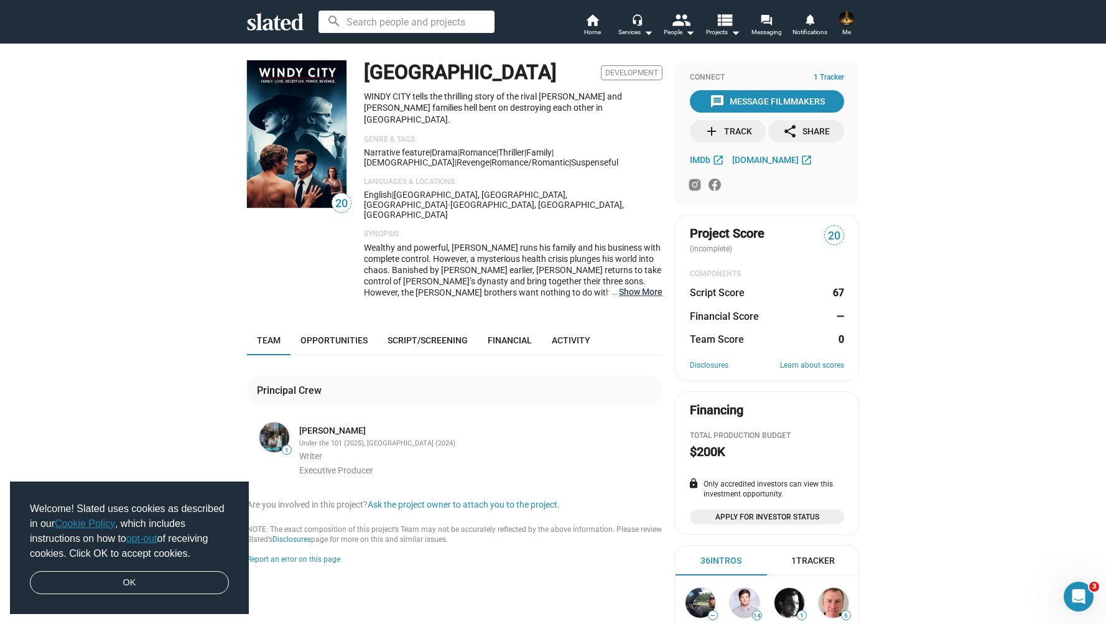
click at [648, 286] on button "… Show More" at bounding box center [641, 291] width 44 height 11
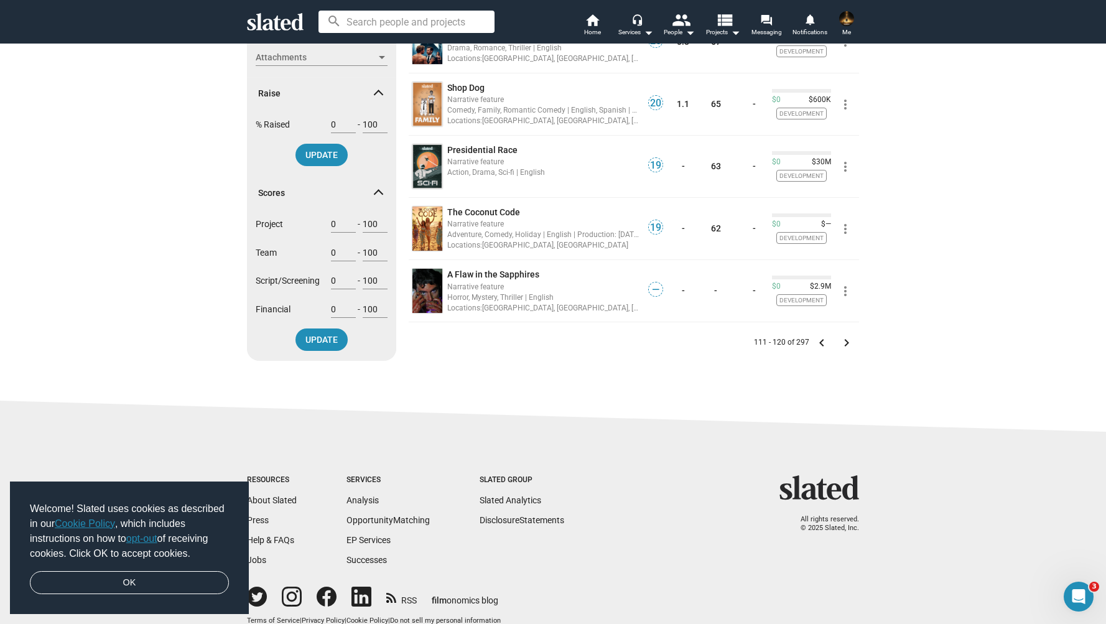
scroll to position [465, 0]
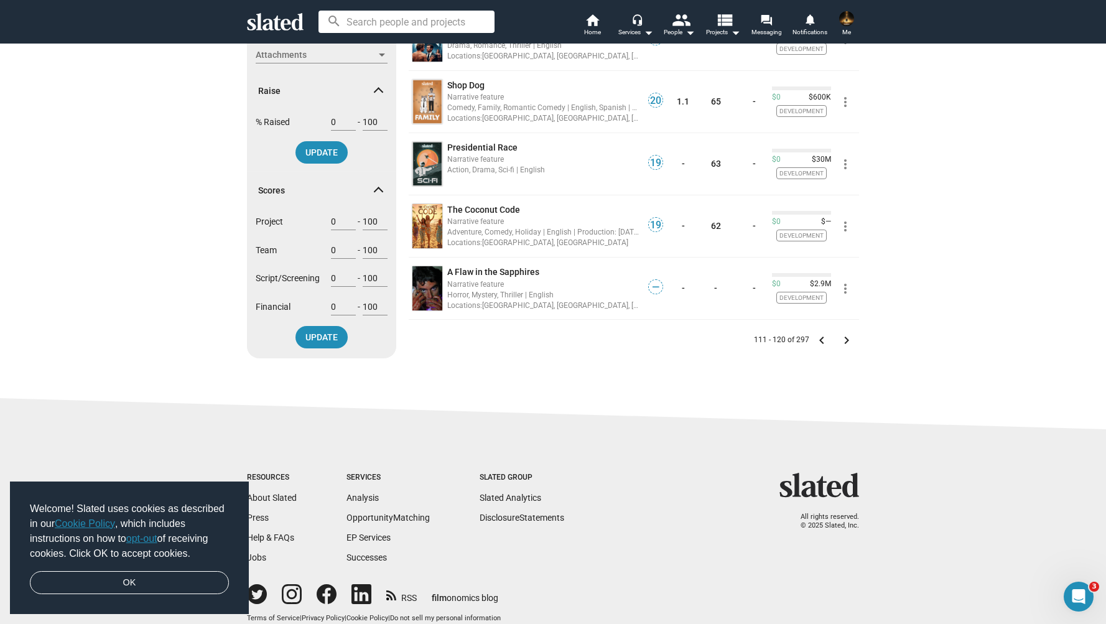
click at [846, 341] on mat-icon "keyboard_arrow_right" at bounding box center [846, 340] width 15 height 15
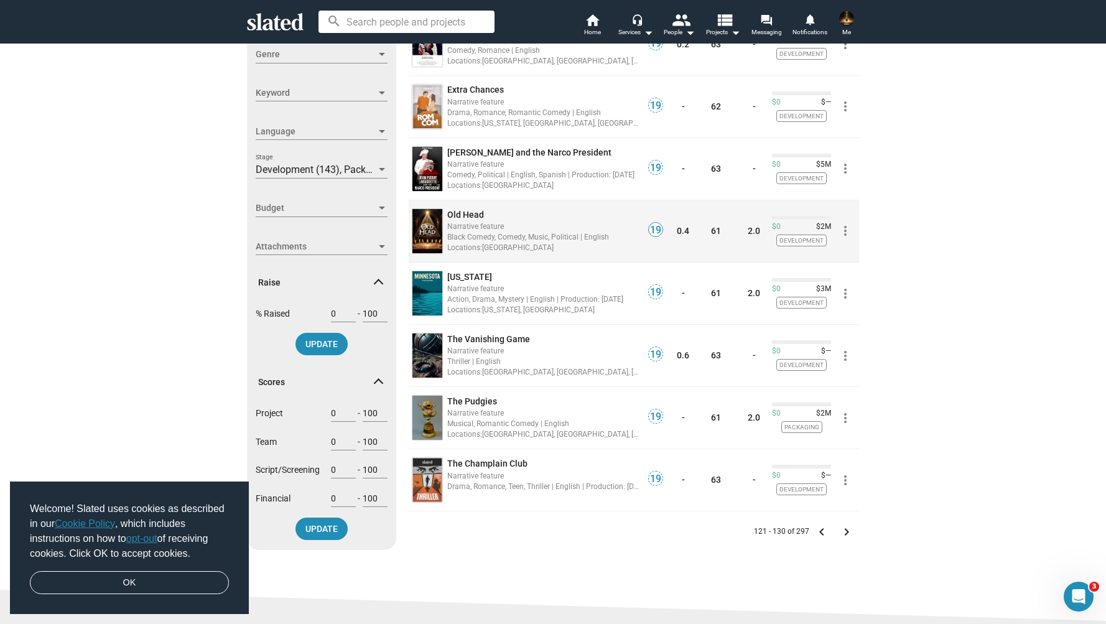
scroll to position [281, 0]
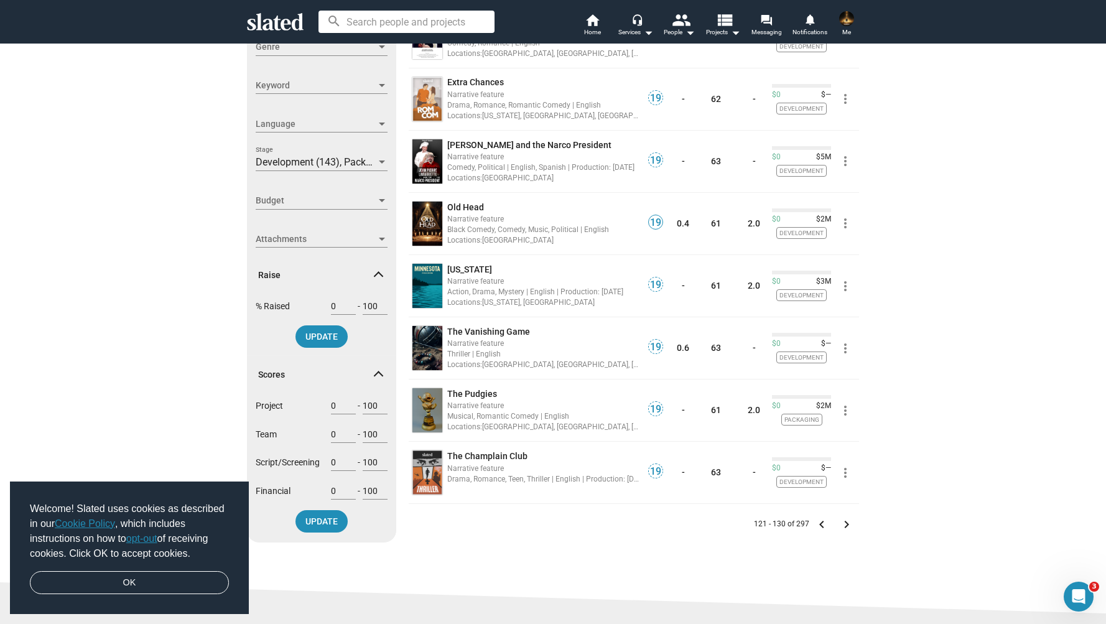
click at [848, 524] on mat-icon "keyboard_arrow_right" at bounding box center [846, 524] width 15 height 15
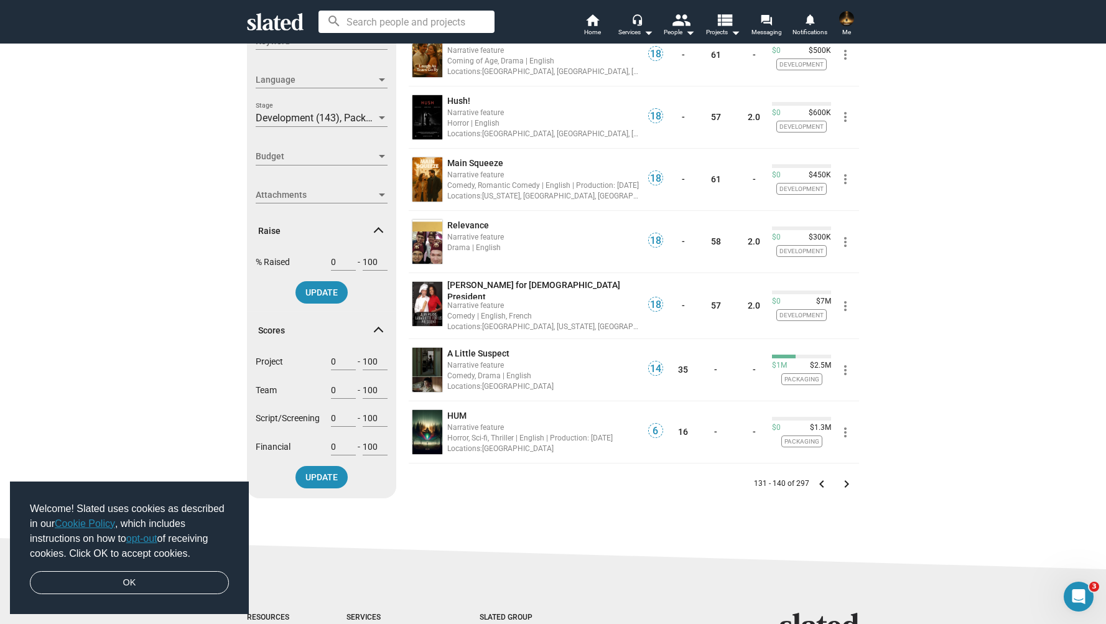
scroll to position [328, 0]
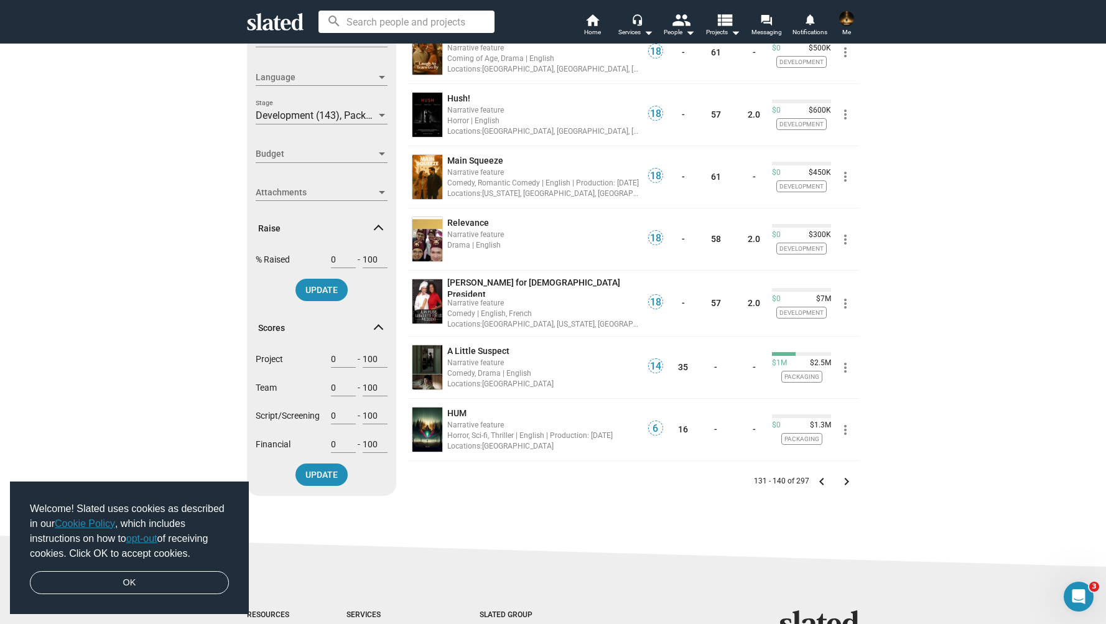
click at [846, 475] on mat-icon "keyboard_arrow_right" at bounding box center [846, 481] width 15 height 15
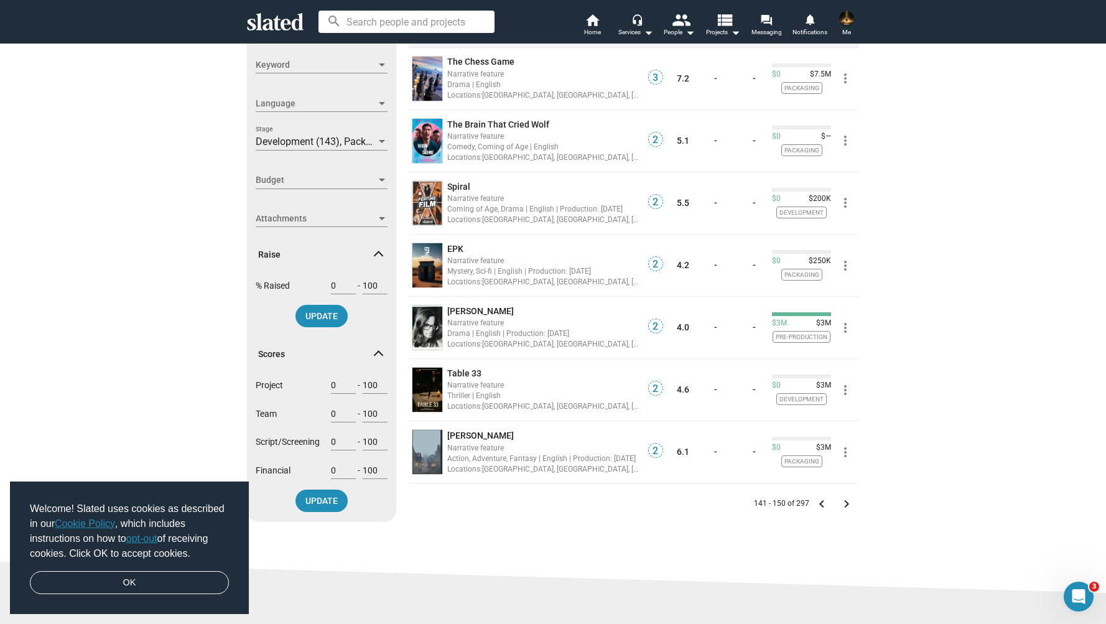
scroll to position [303, 0]
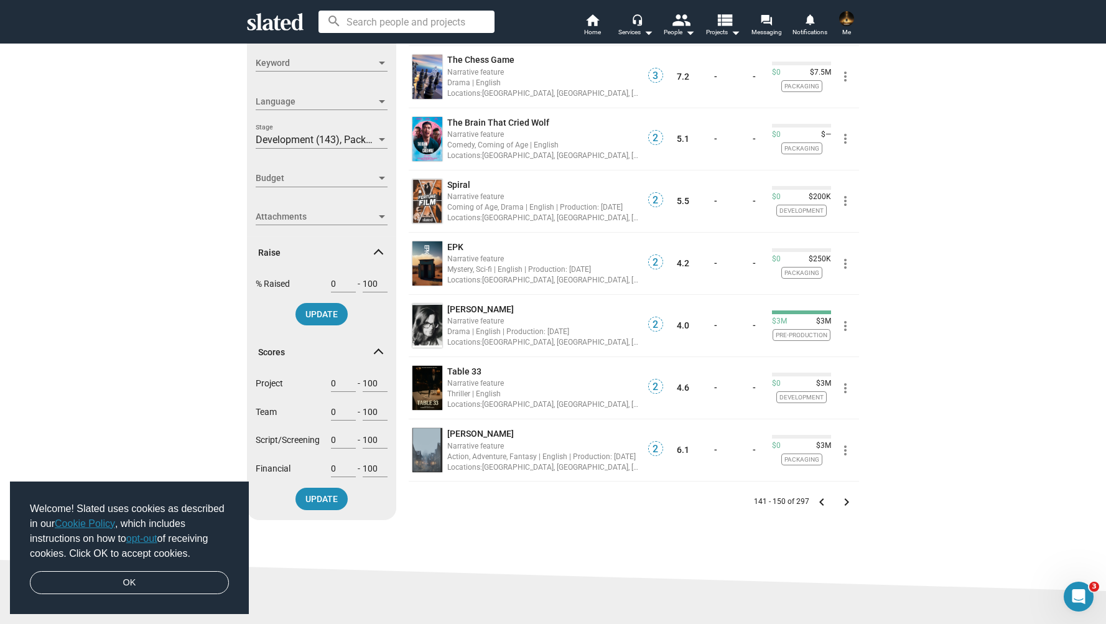
click at [848, 501] on mat-icon "keyboard_arrow_right" at bounding box center [846, 501] width 15 height 15
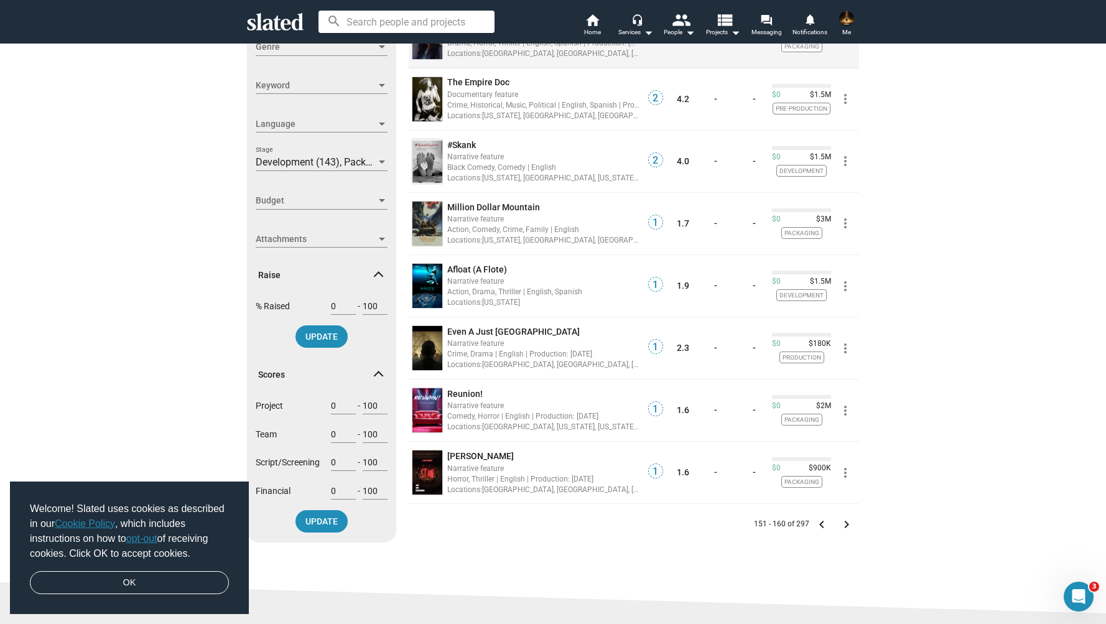
scroll to position [291, 0]
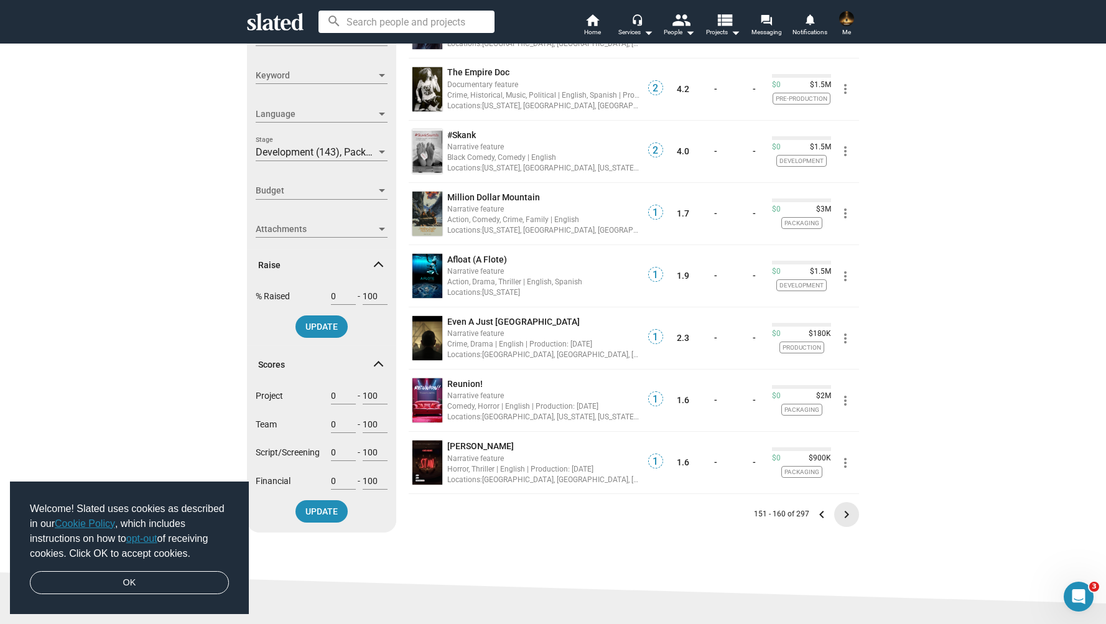
click at [845, 517] on mat-icon "keyboard_arrow_right" at bounding box center [846, 514] width 15 height 15
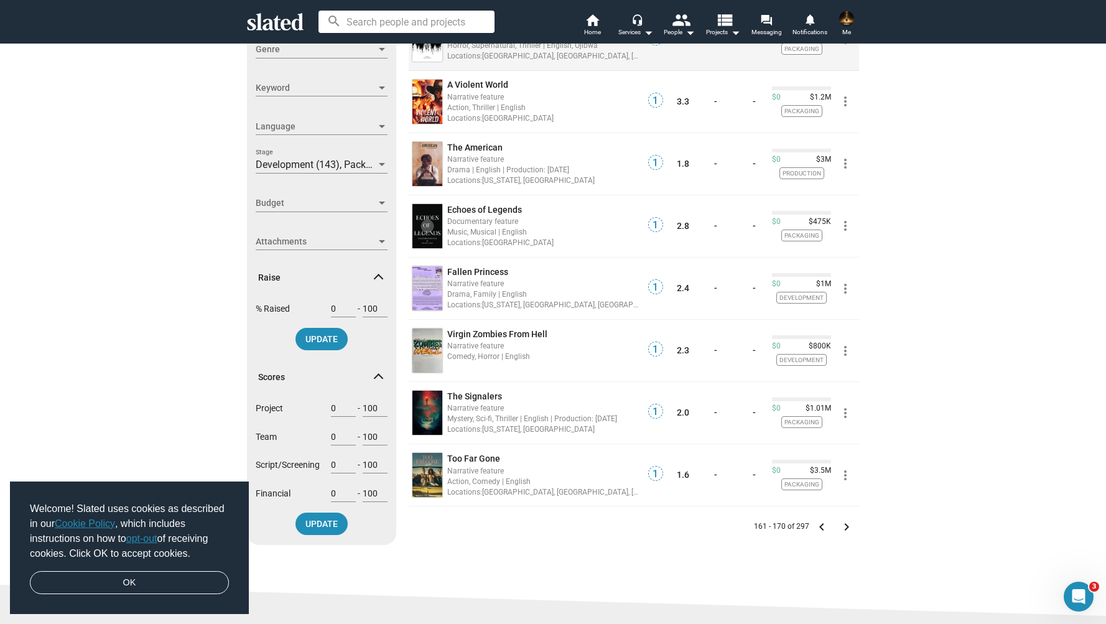
scroll to position [280, 0]
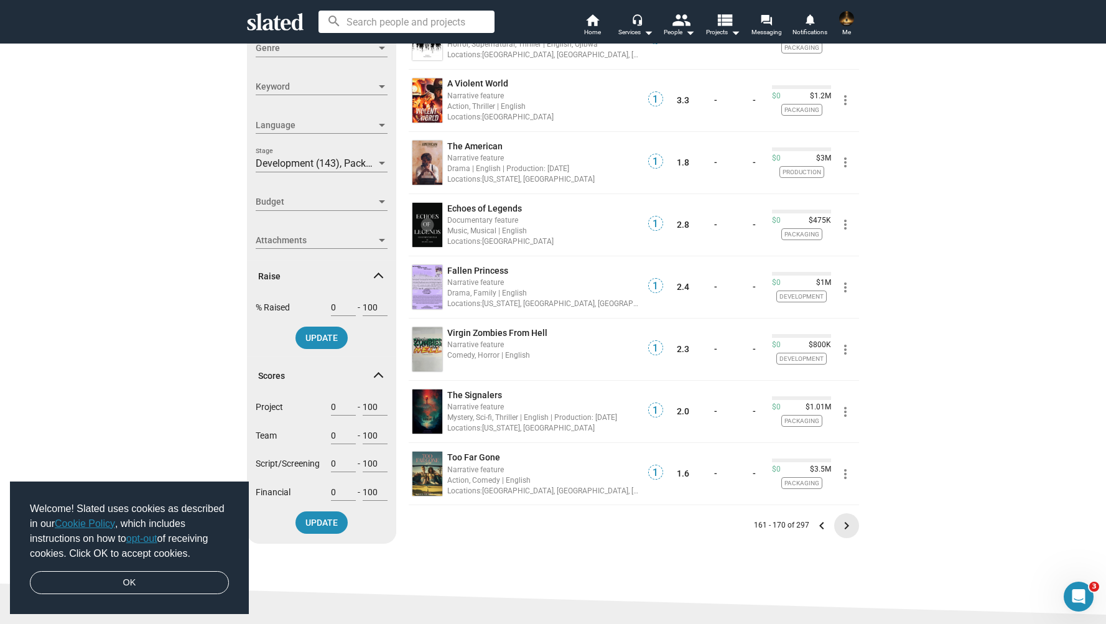
click at [845, 521] on mat-icon "keyboard_arrow_right" at bounding box center [846, 525] width 15 height 15
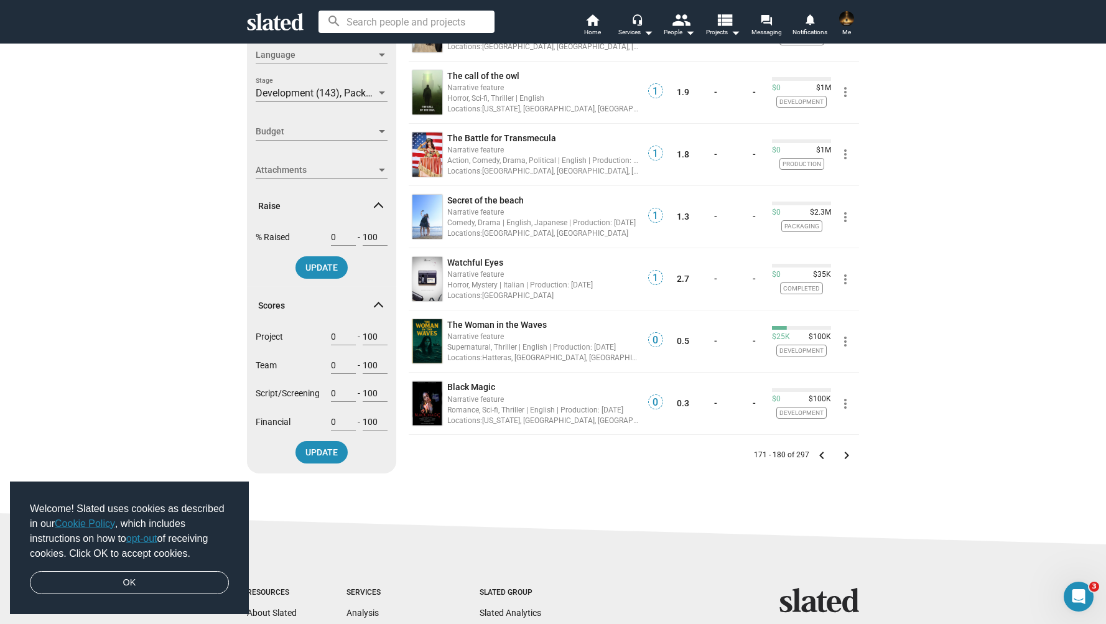
scroll to position [351, 0]
click at [847, 451] on mat-icon "keyboard_arrow_right" at bounding box center [846, 454] width 15 height 15
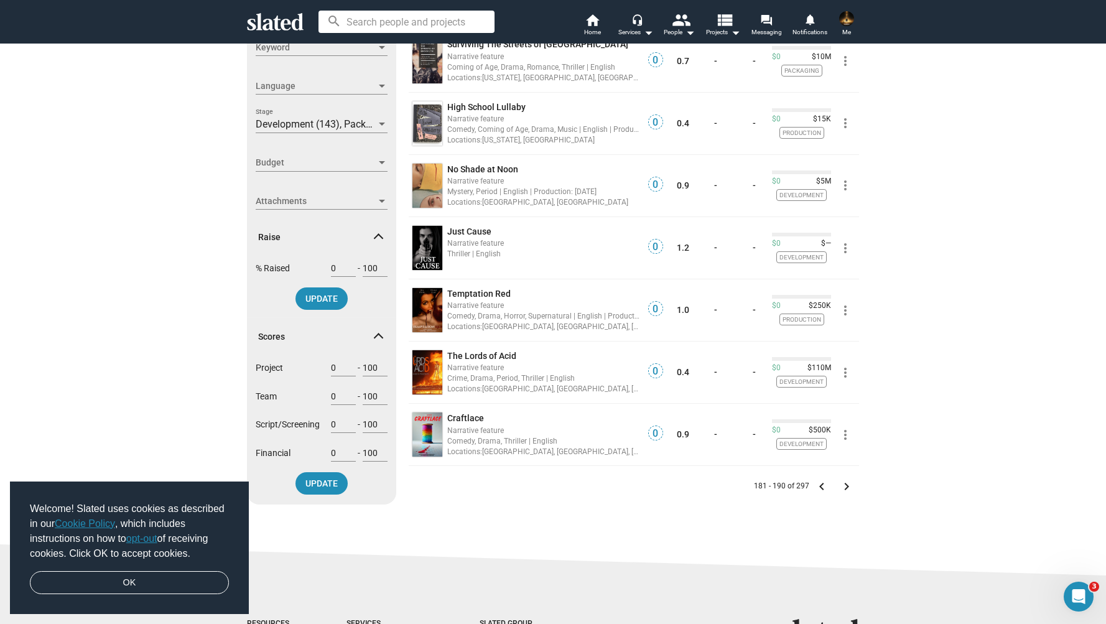
scroll to position [321, 0]
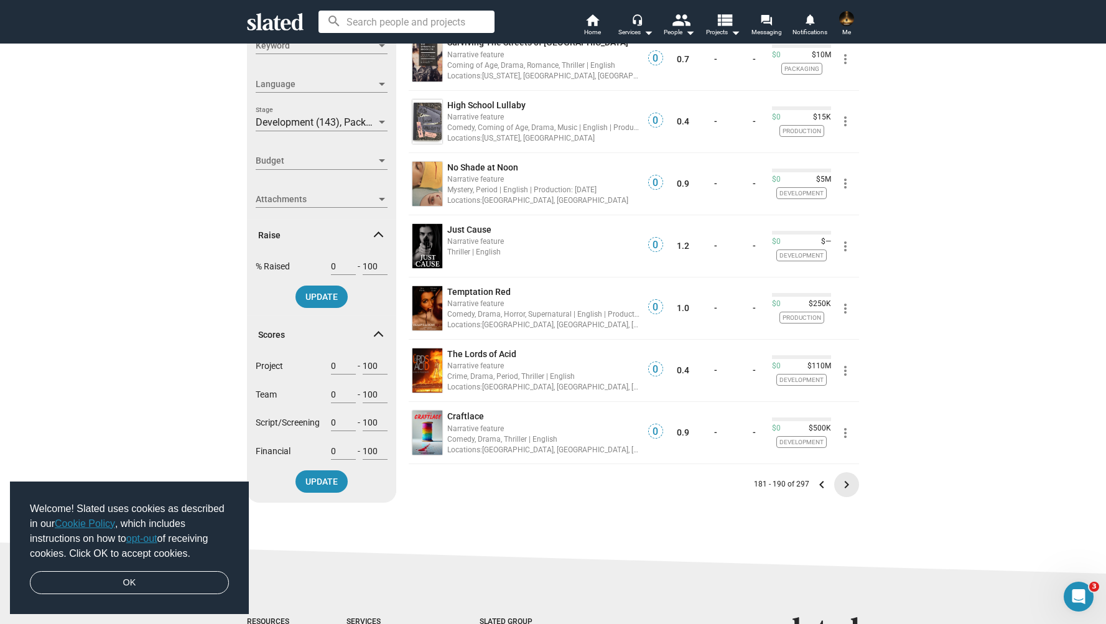
click at [849, 486] on mat-icon "keyboard_arrow_right" at bounding box center [846, 484] width 15 height 15
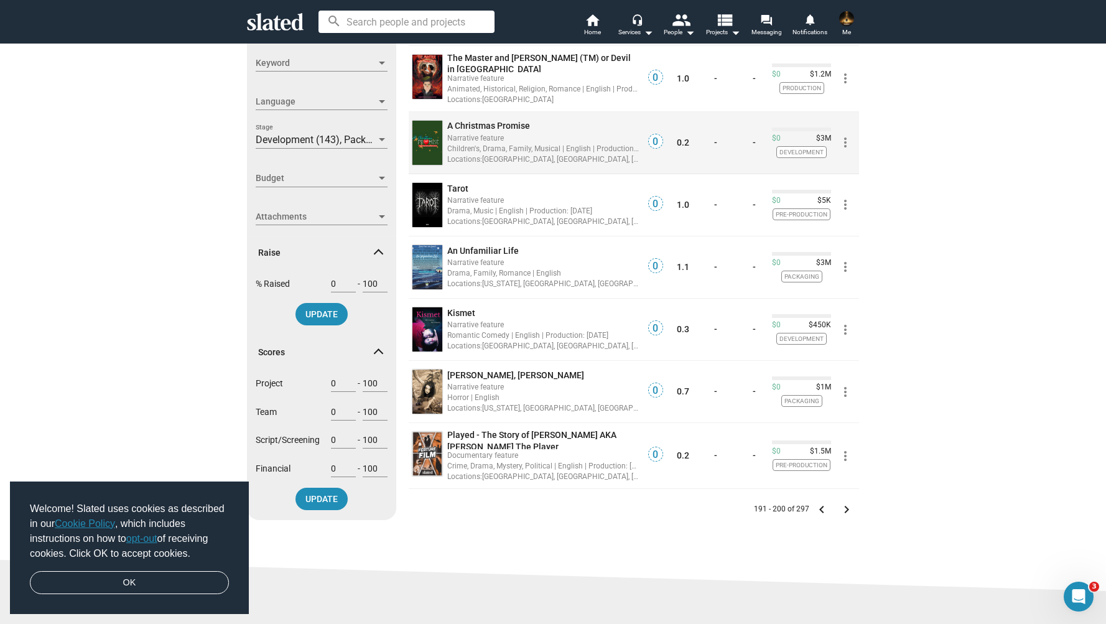
scroll to position [310, 0]
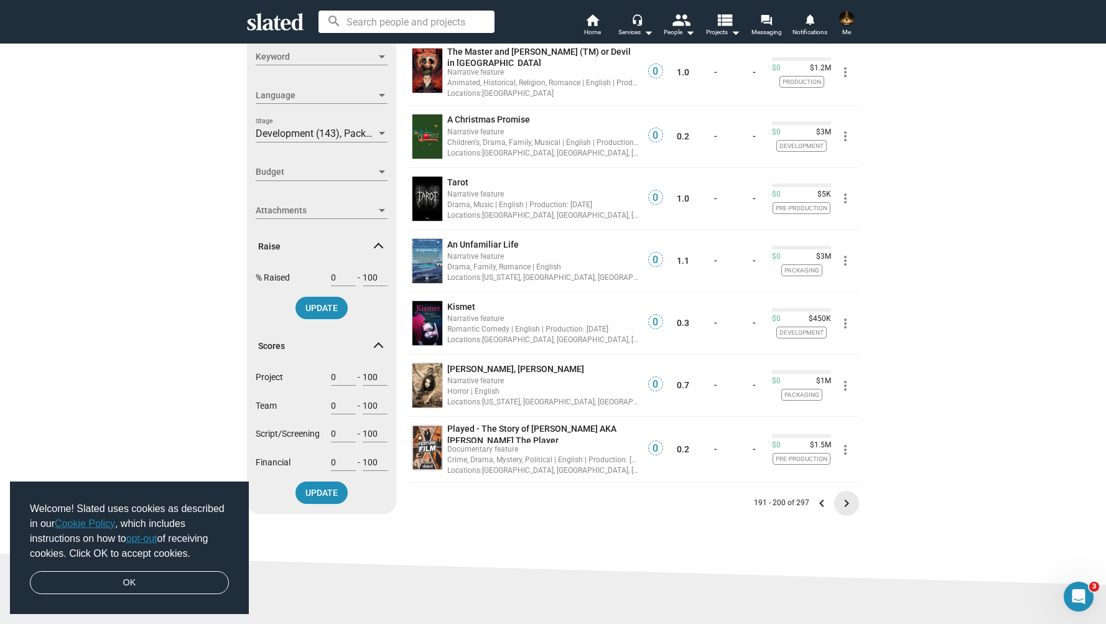
click at [844, 498] on mat-icon "keyboard_arrow_right" at bounding box center [846, 503] width 15 height 15
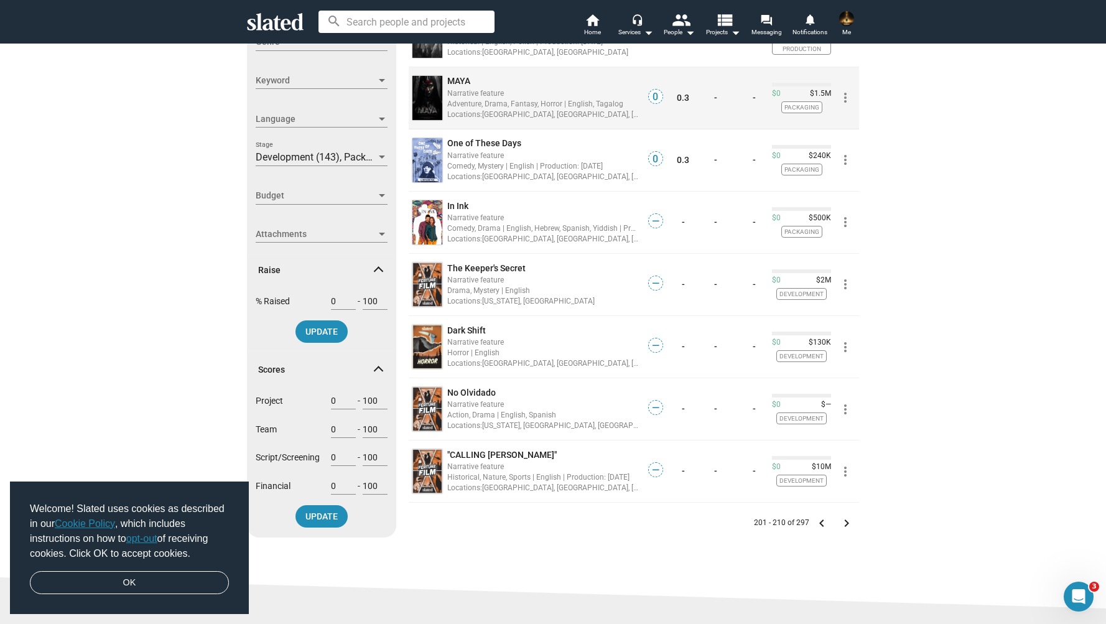
scroll to position [504, 0]
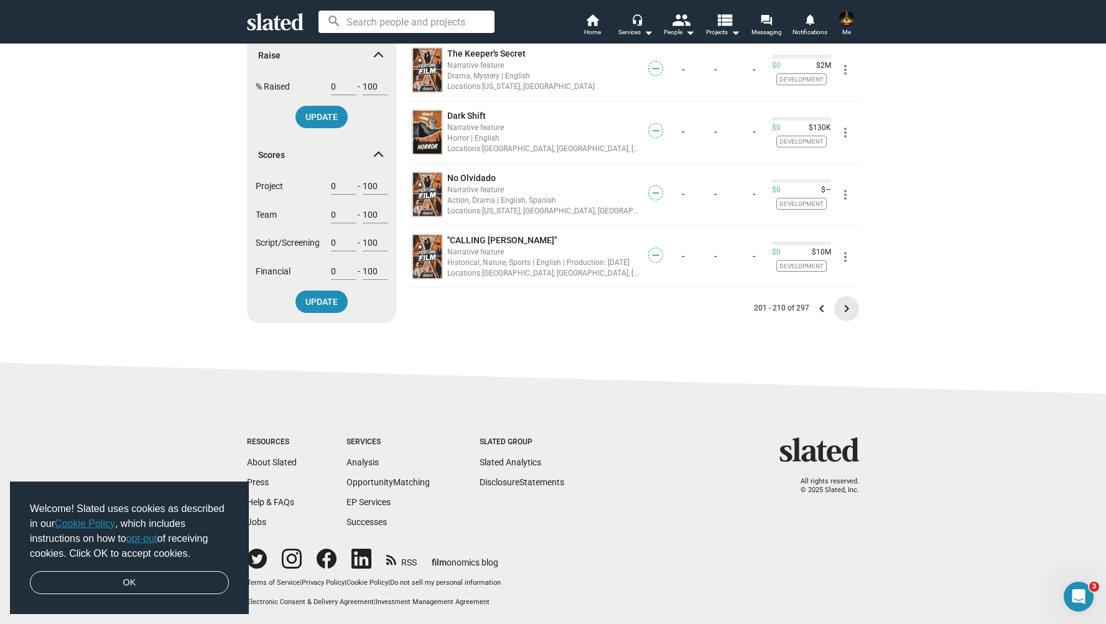
click at [848, 301] on mat-icon "keyboard_arrow_right" at bounding box center [846, 308] width 15 height 15
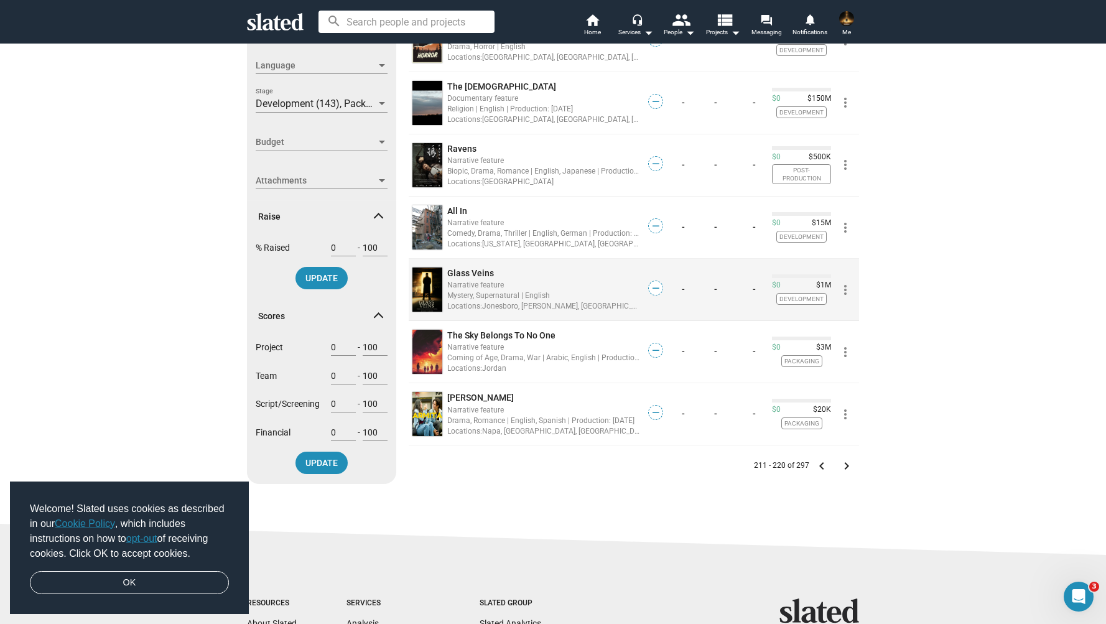
scroll to position [340, 0]
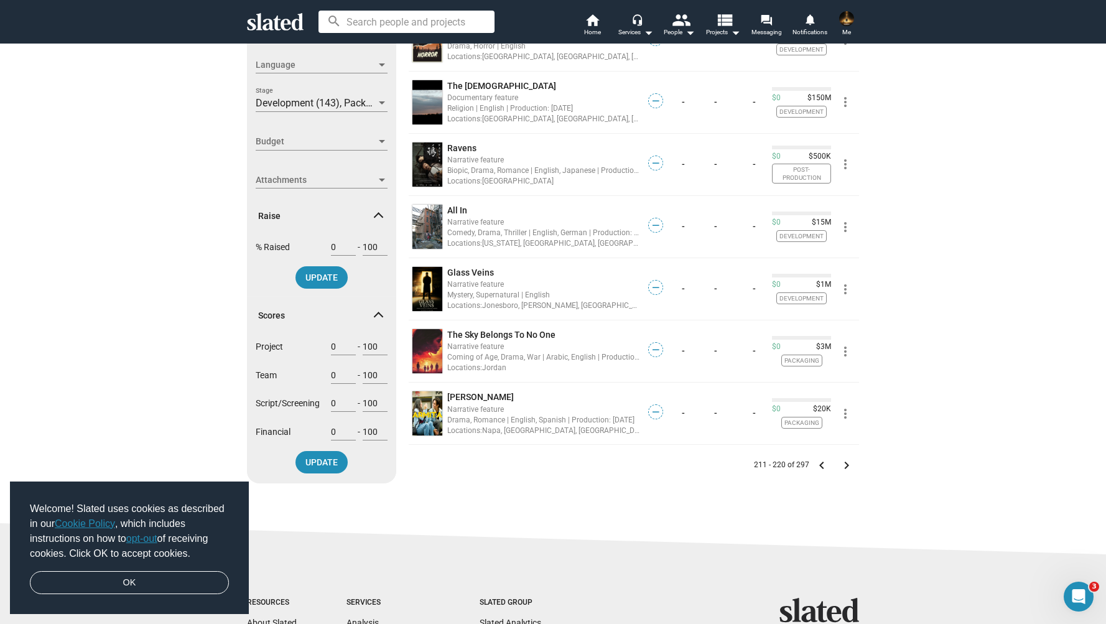
click at [847, 465] on mat-icon "keyboard_arrow_right" at bounding box center [846, 465] width 15 height 15
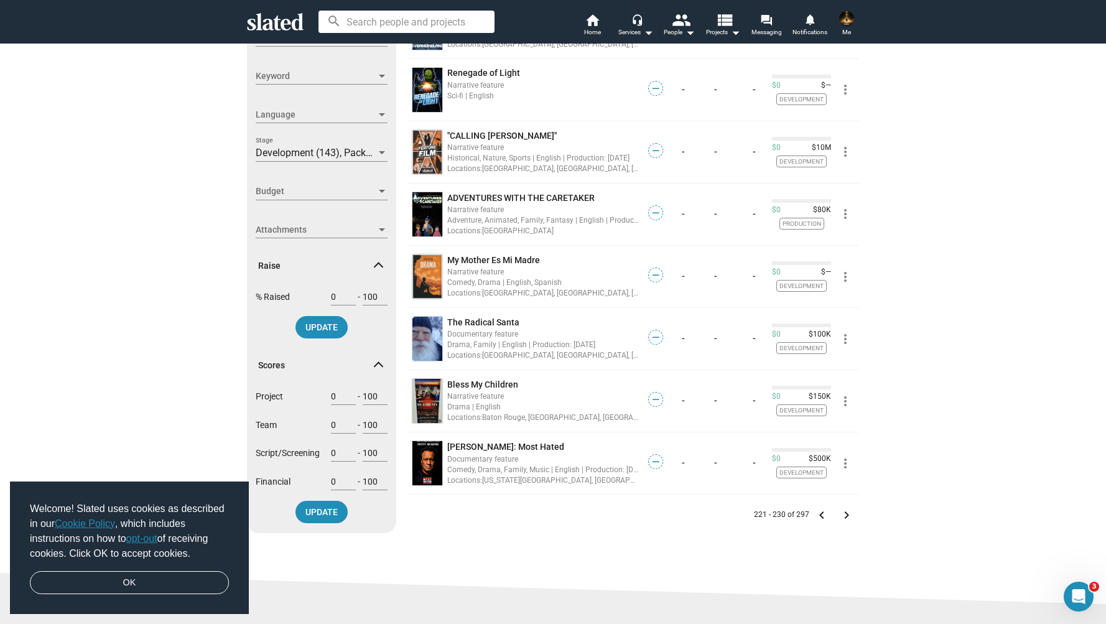
scroll to position [292, 0]
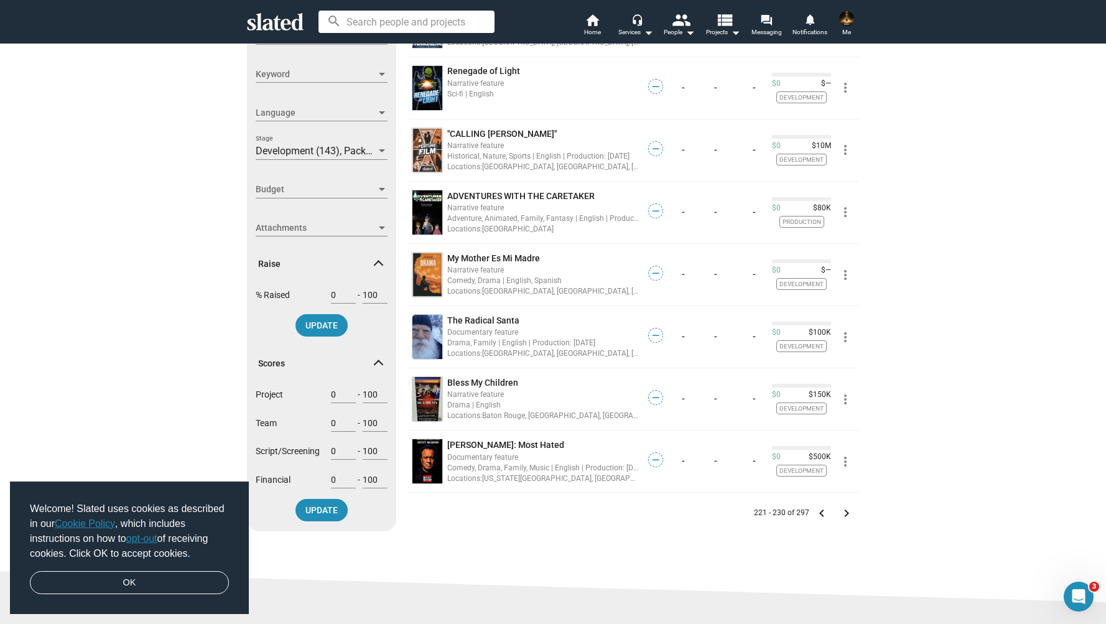
click at [848, 511] on mat-icon "keyboard_arrow_right" at bounding box center [846, 513] width 15 height 15
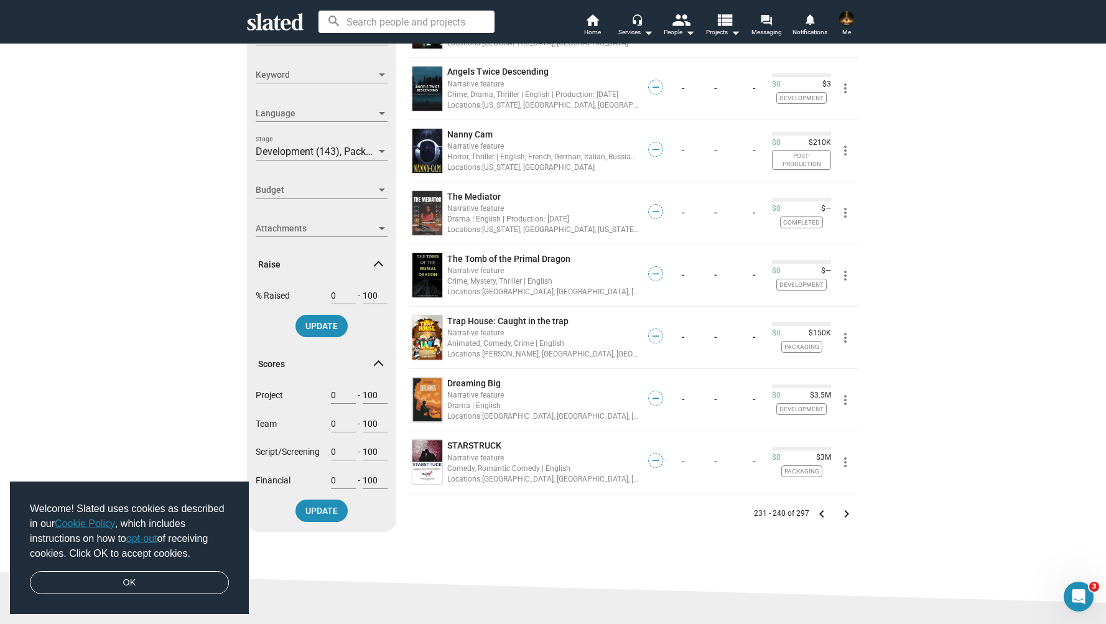
scroll to position [292, 0]
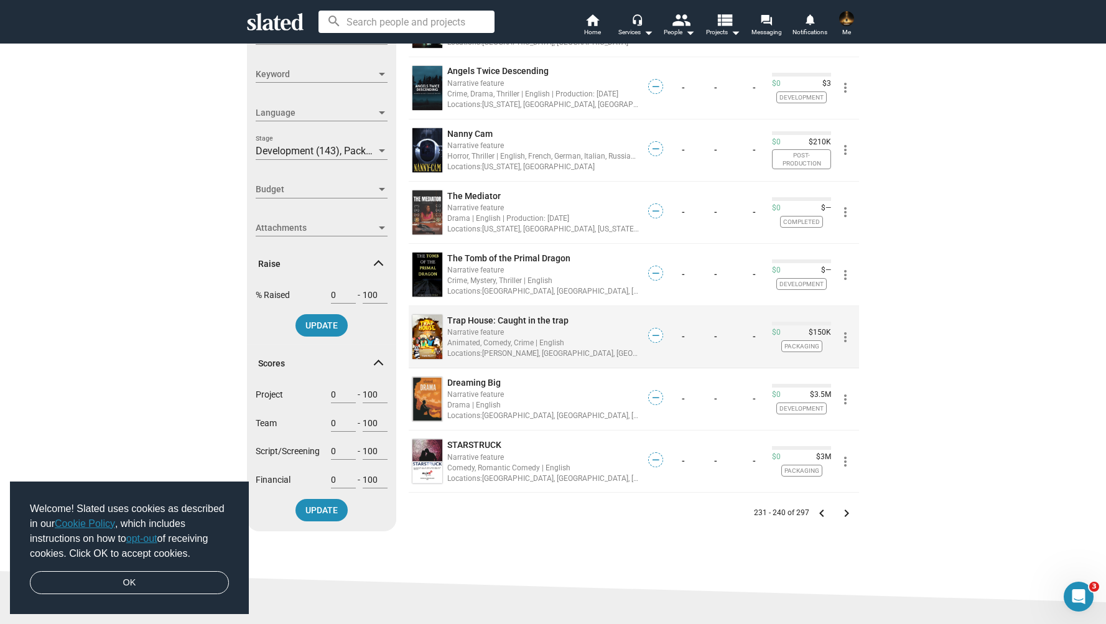
click at [590, 331] on div "Narrative feature" at bounding box center [543, 332] width 192 height 12
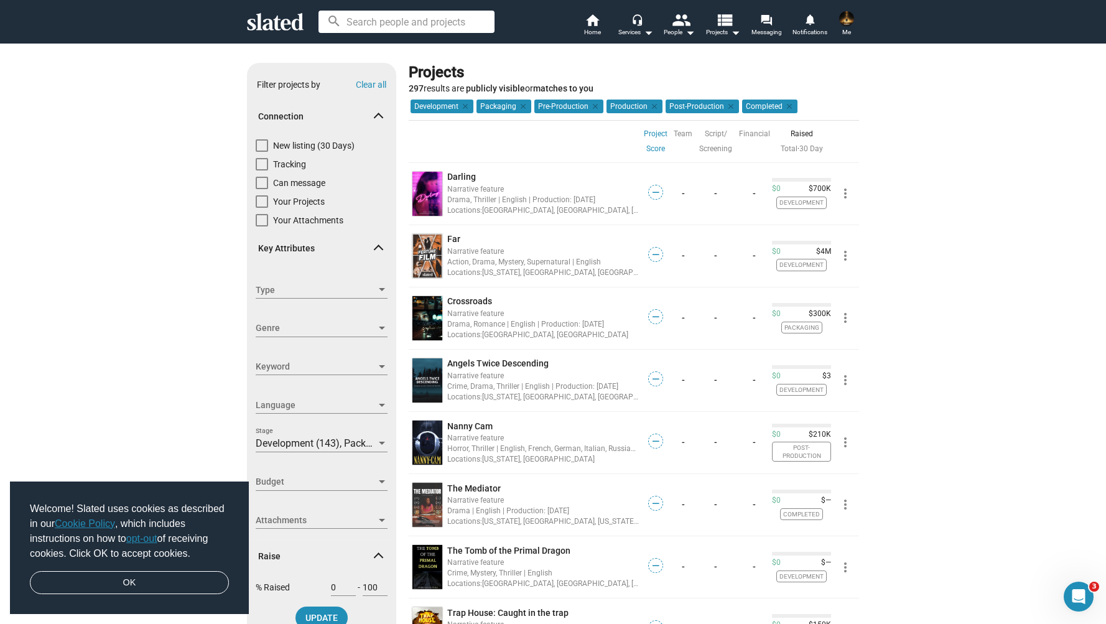
scroll to position [504, 0]
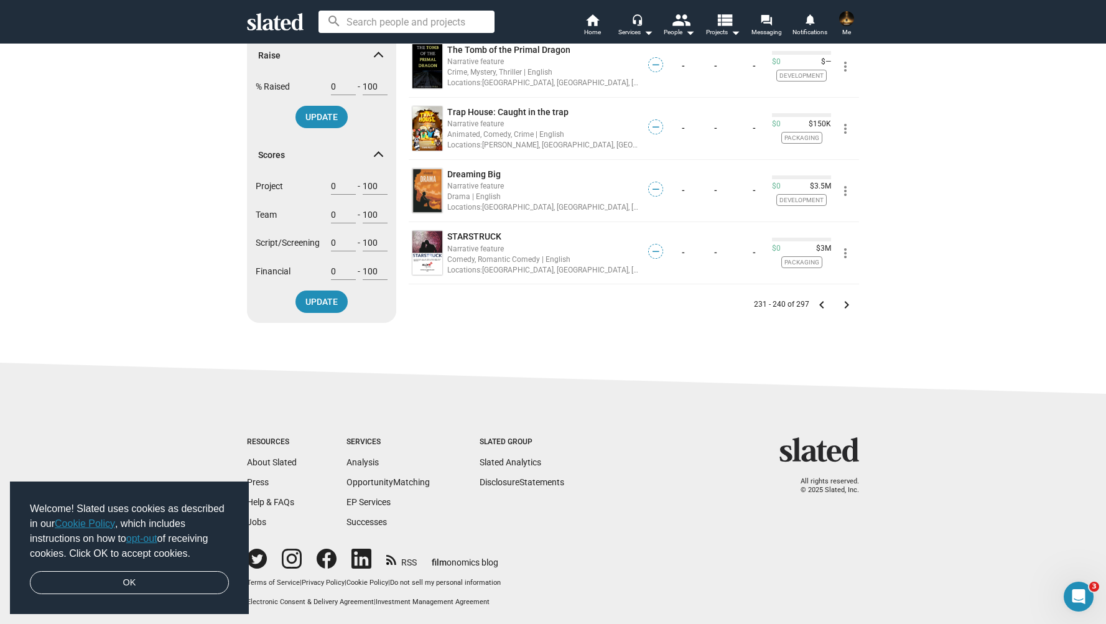
click at [846, 299] on mat-icon "keyboard_arrow_right" at bounding box center [846, 304] width 15 height 15
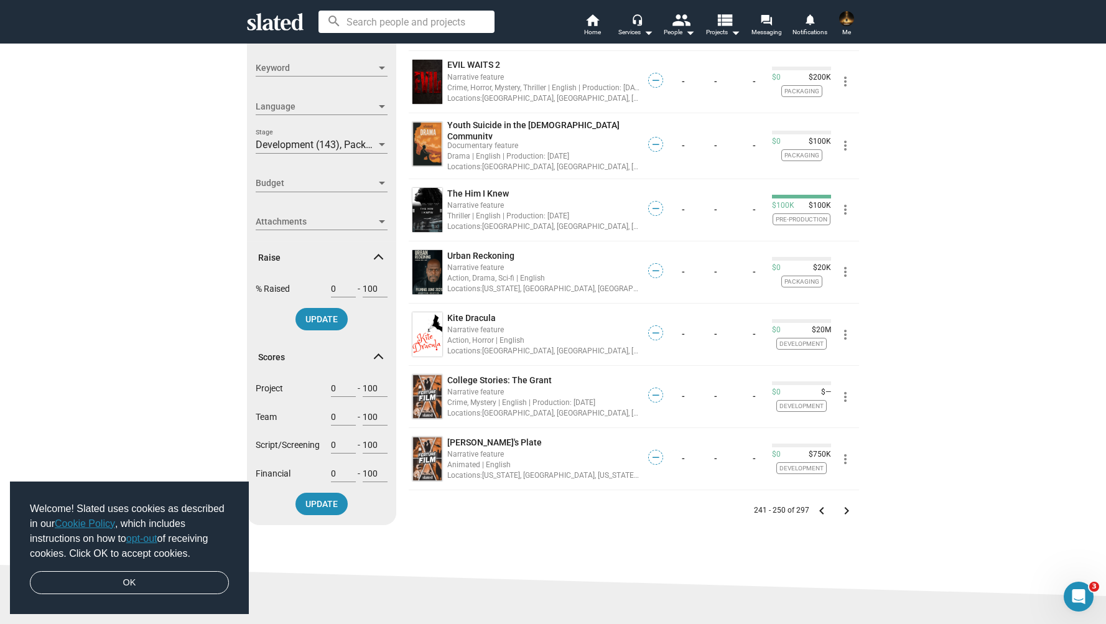
scroll to position [307, 0]
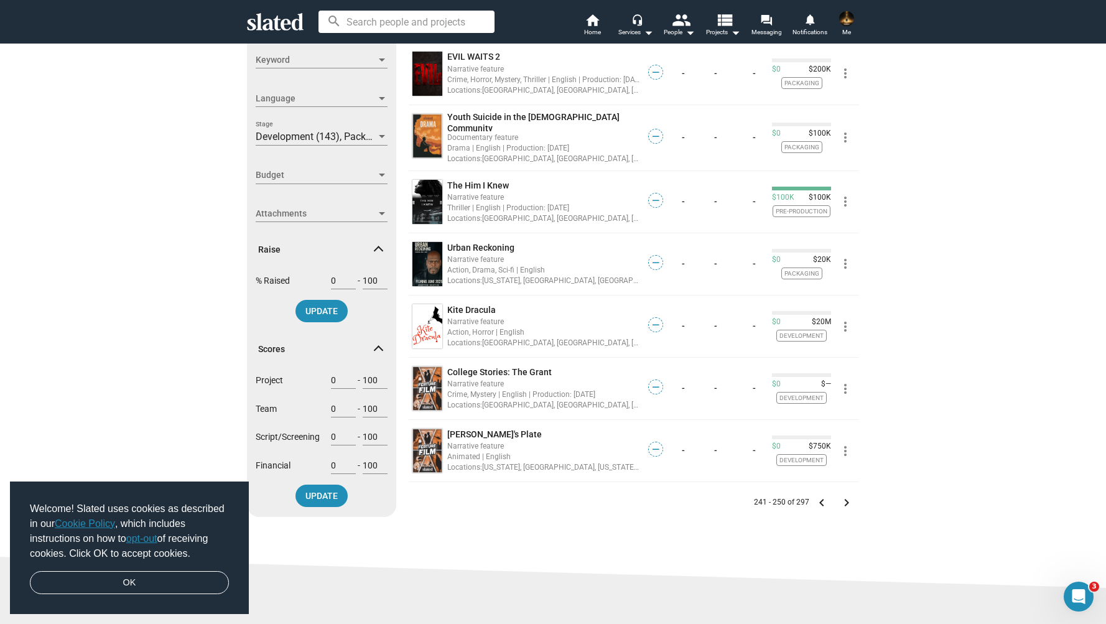
click at [846, 498] on mat-icon "keyboard_arrow_right" at bounding box center [846, 502] width 15 height 15
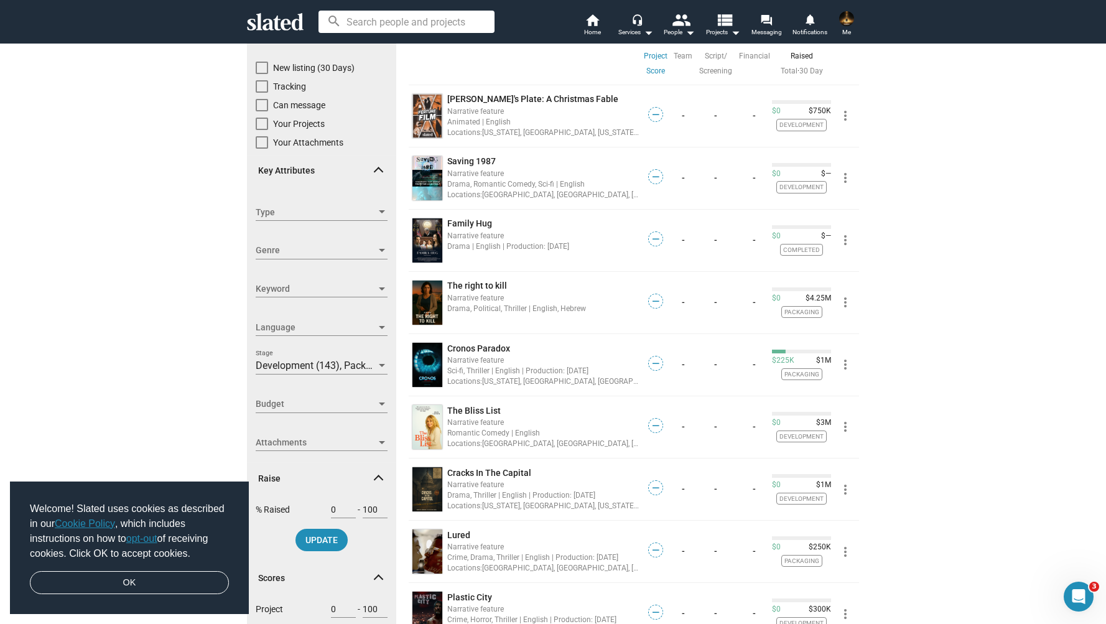
scroll to position [85, 0]
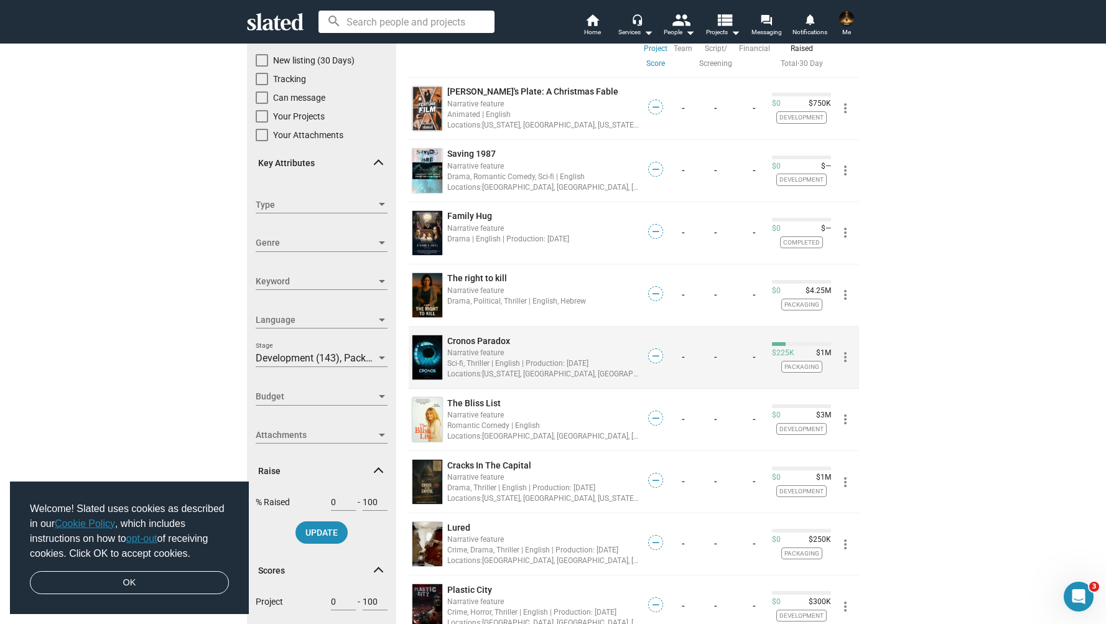
click at [576, 341] on div "Cronos Paradox" at bounding box center [543, 341] width 192 height 12
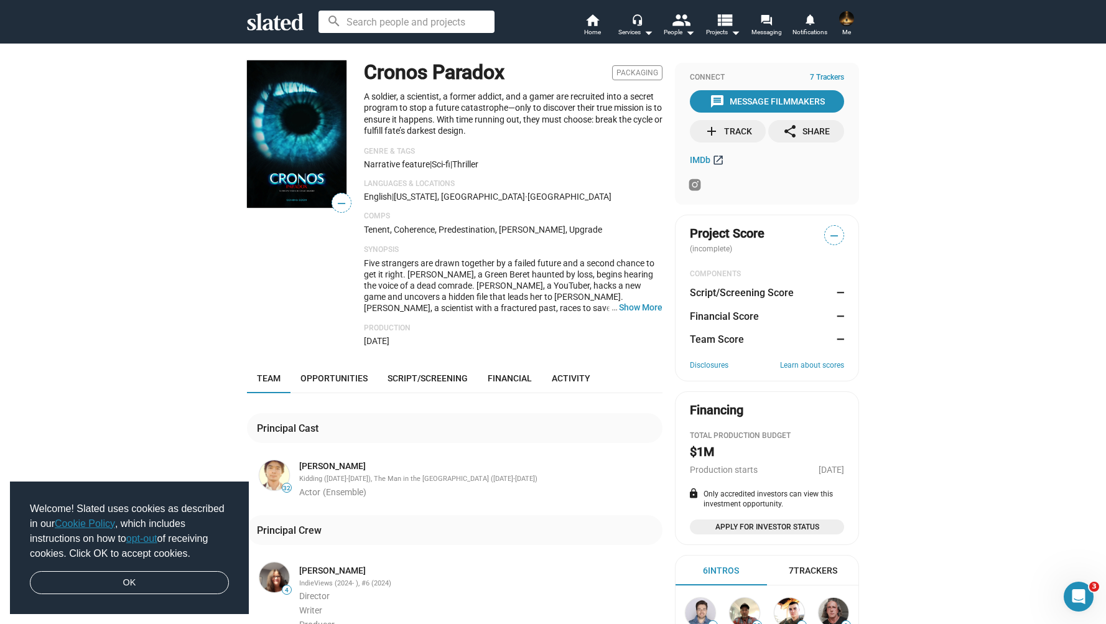
click at [710, 160] on link "IMDb open_in_new" at bounding box center [708, 159] width 37 height 15
click at [696, 185] on circle at bounding box center [695, 185] width 4 height 4
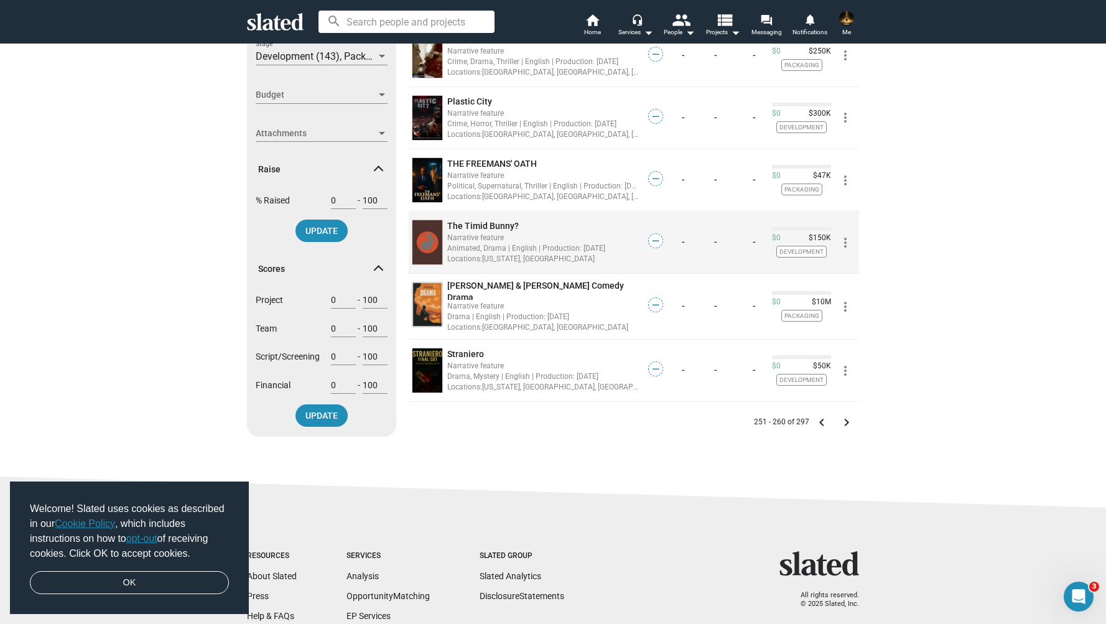
scroll to position [395, 0]
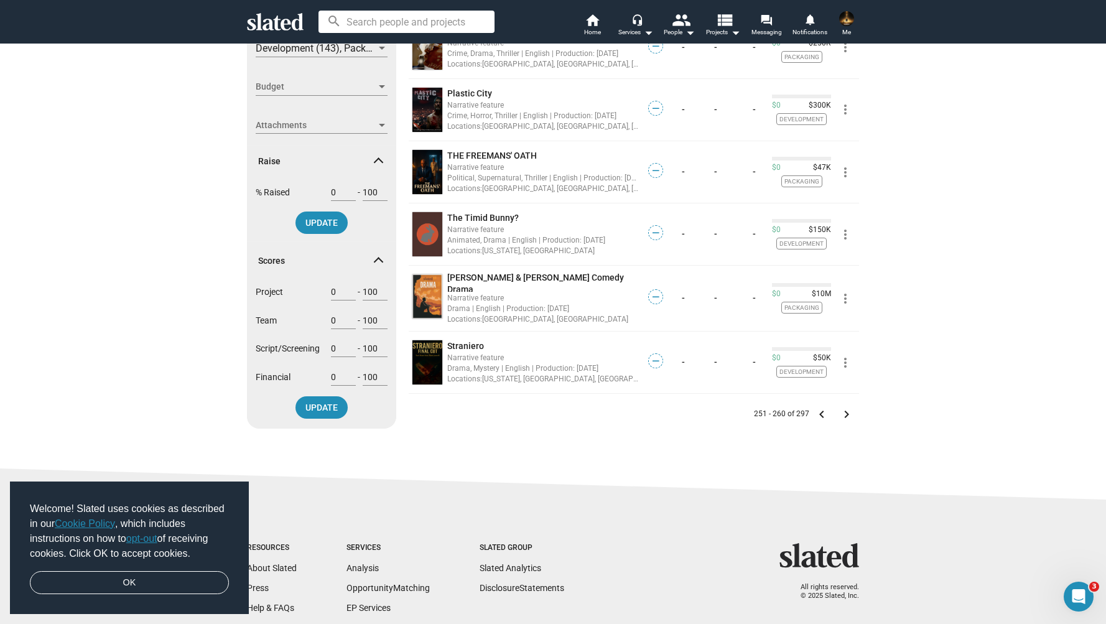
click at [846, 410] on mat-icon "keyboard_arrow_right" at bounding box center [846, 414] width 15 height 15
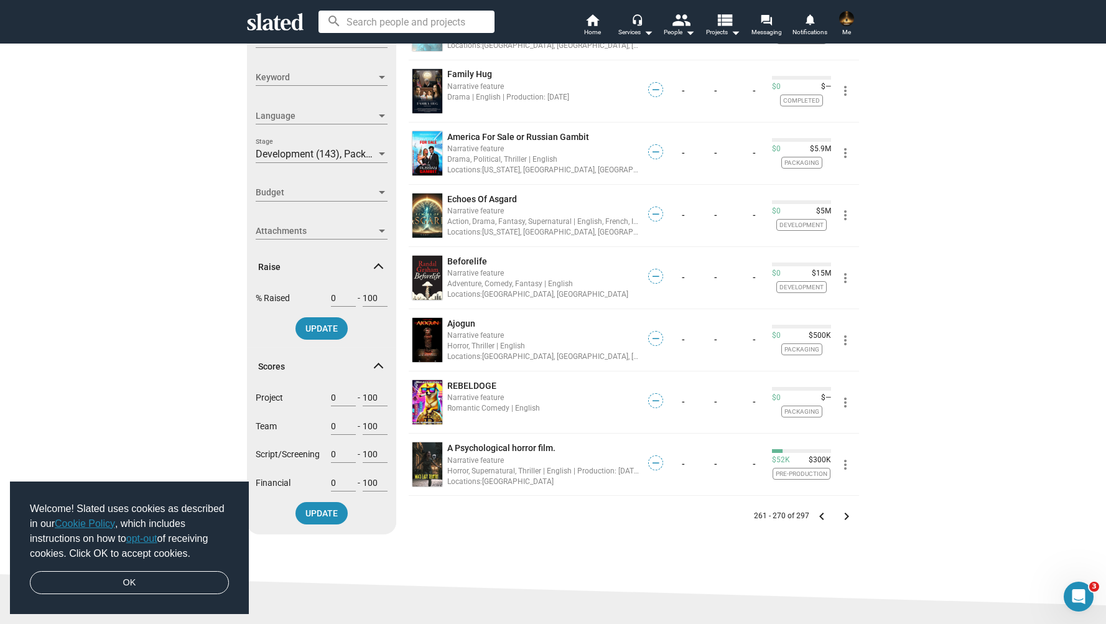
scroll to position [310, 0]
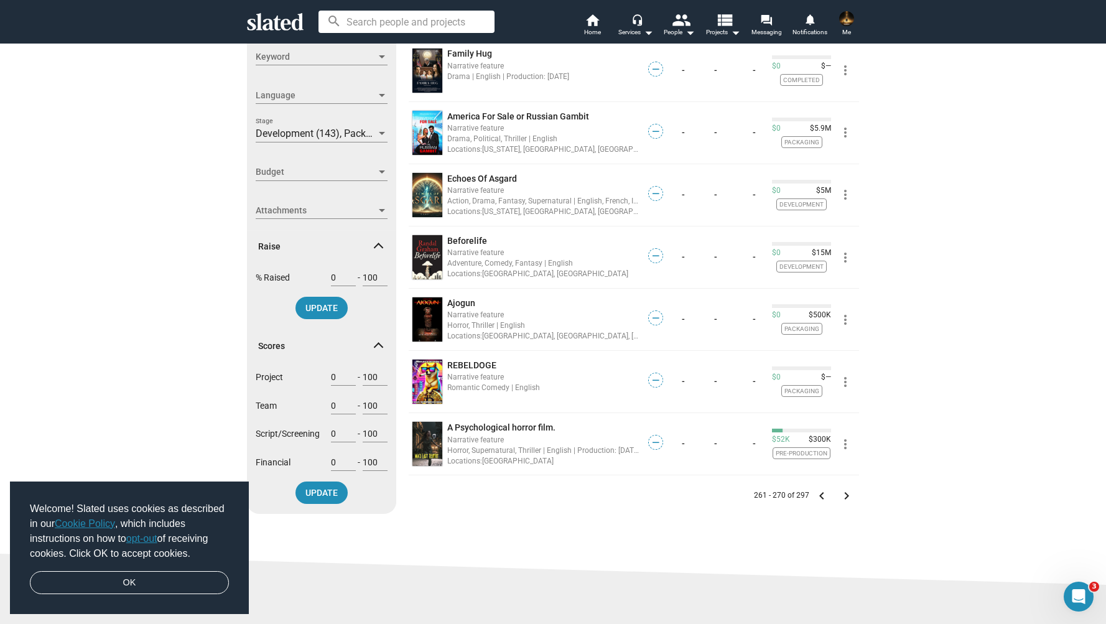
click at [848, 493] on mat-icon "keyboard_arrow_right" at bounding box center [846, 495] width 15 height 15
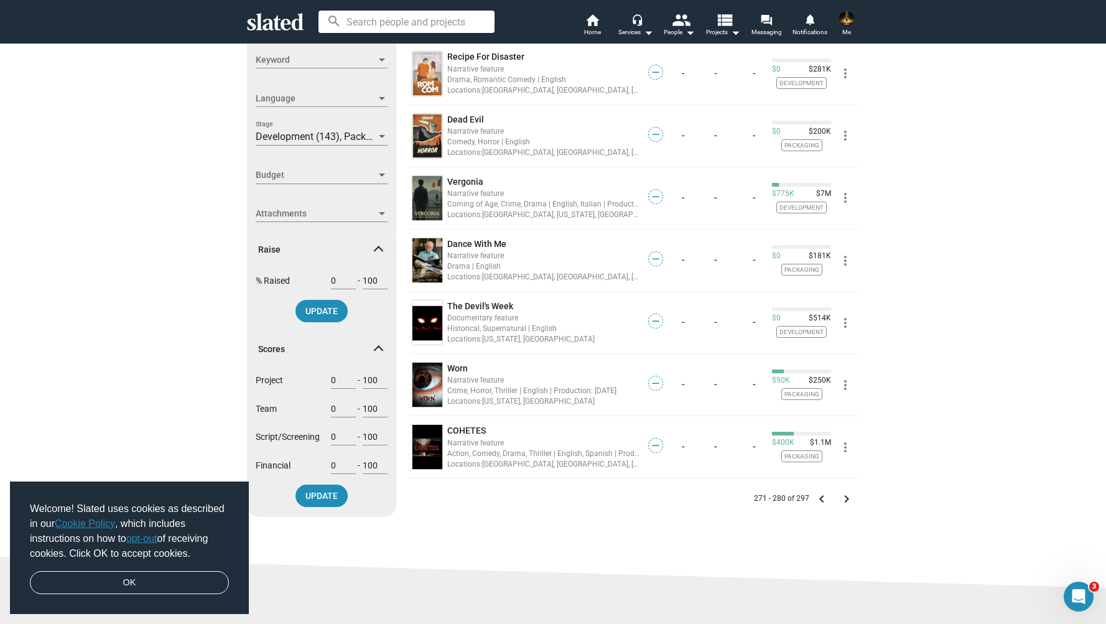
scroll to position [311, 0]
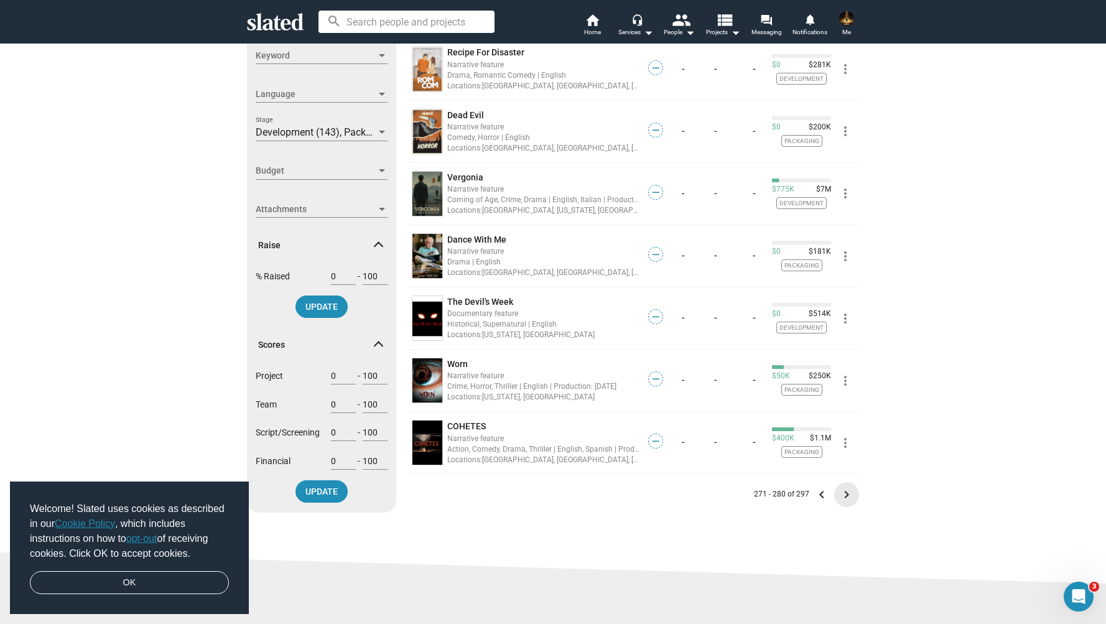
click at [848, 494] on mat-icon "keyboard_arrow_right" at bounding box center [846, 494] width 15 height 15
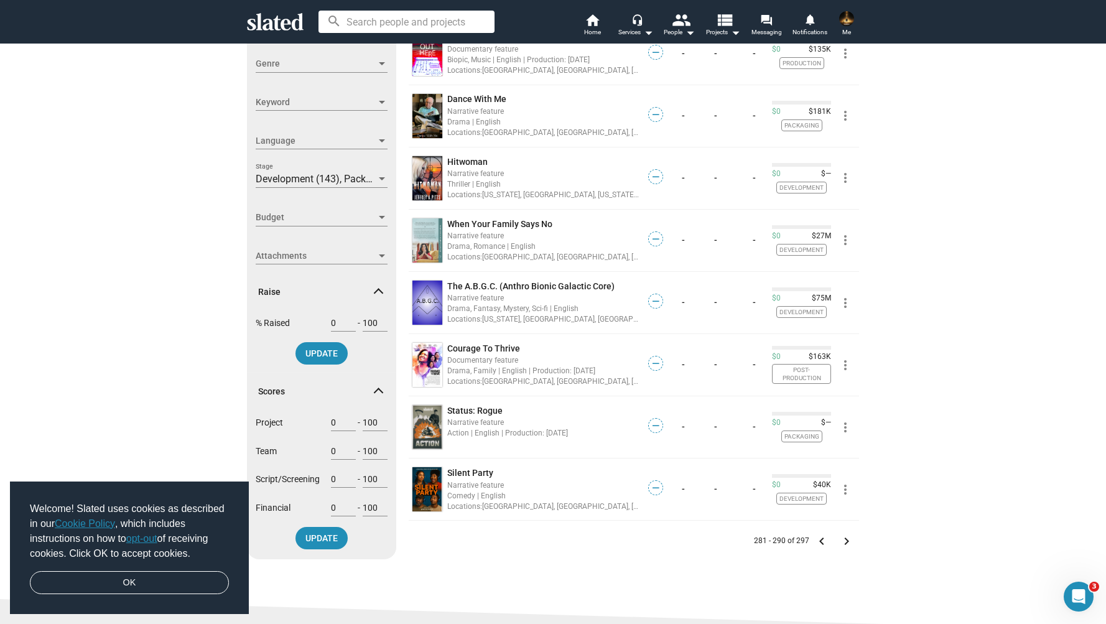
scroll to position [265, 0]
click at [845, 542] on mat-icon "keyboard_arrow_right" at bounding box center [846, 540] width 15 height 15
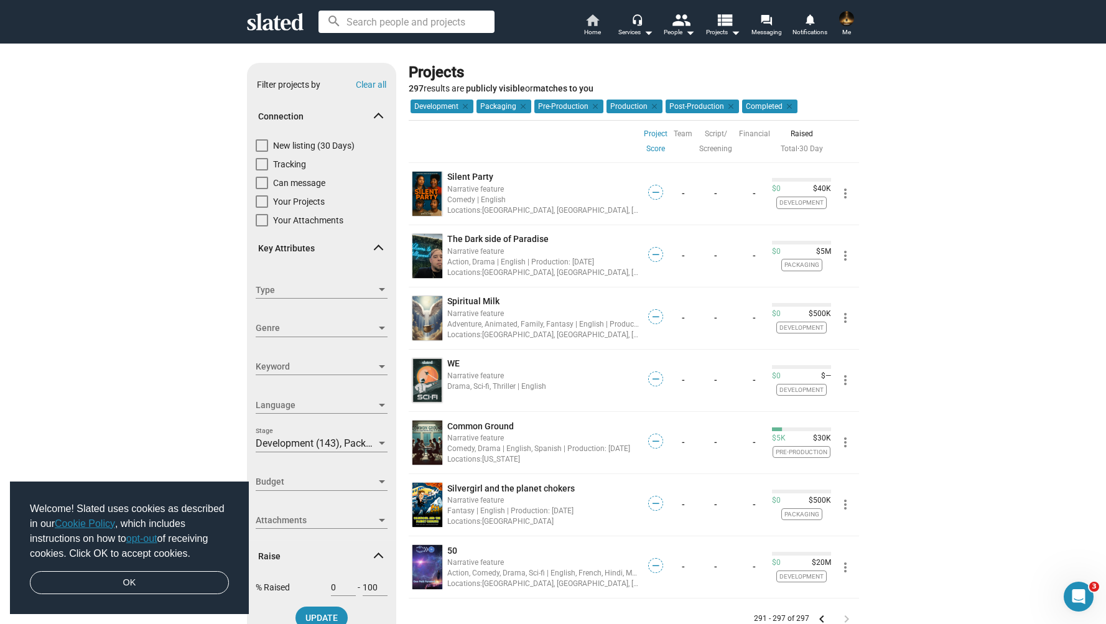
click at [592, 20] on mat-icon "home" at bounding box center [592, 19] width 15 height 15
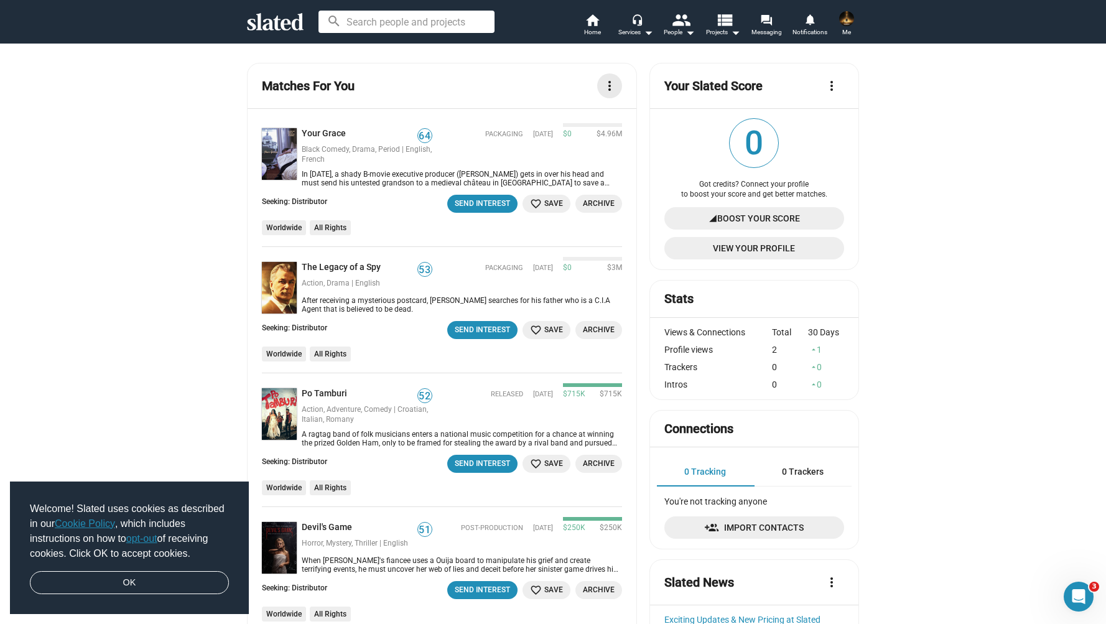
click at [602, 83] on mat-icon "more_vert" at bounding box center [609, 85] width 15 height 15
click at [897, 156] on div at bounding box center [553, 312] width 1106 height 624
click at [333, 264] on link "The Legacy of a Spy" at bounding box center [344, 268] width 84 height 12
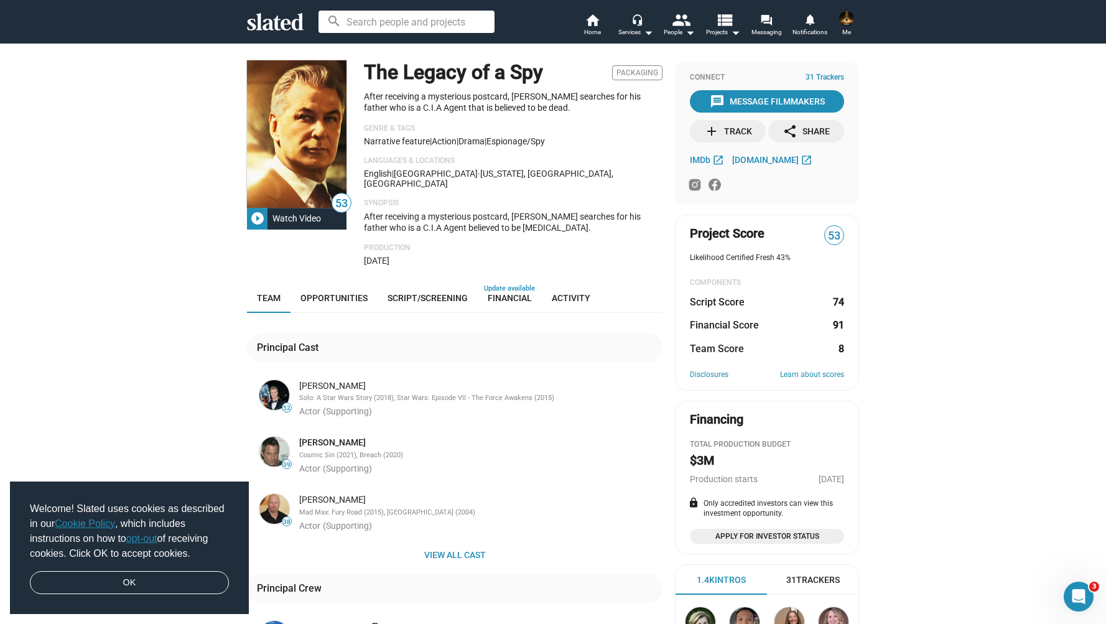
click at [298, 216] on div "Watch Video" at bounding box center [296, 218] width 58 height 22
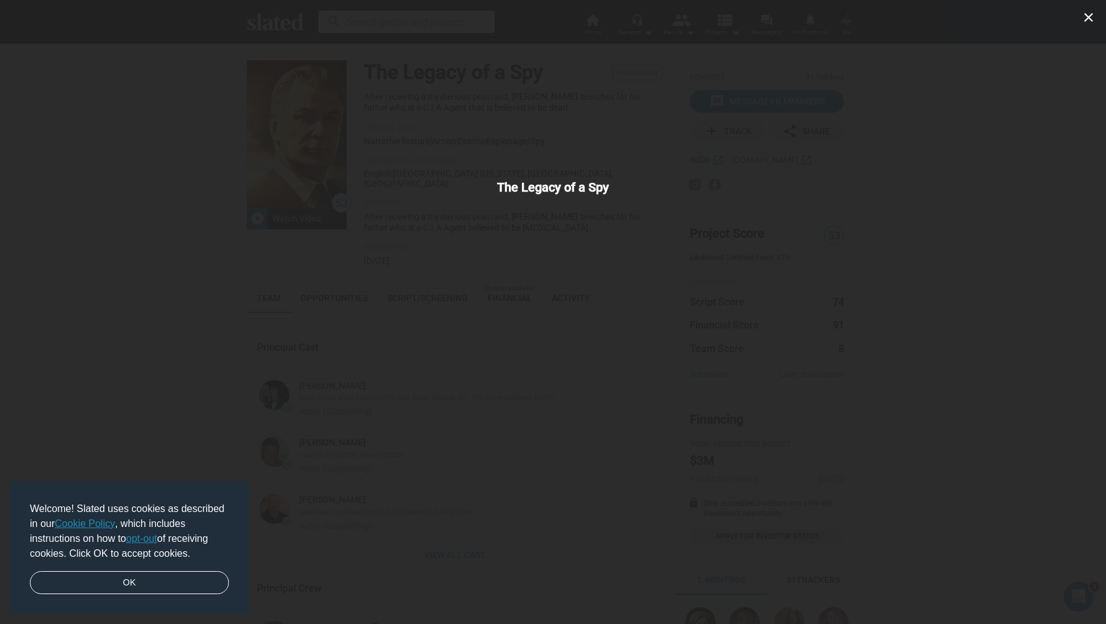
click at [830, 211] on div "close The Legacy of a Spy" at bounding box center [553, 312] width 1106 height 624
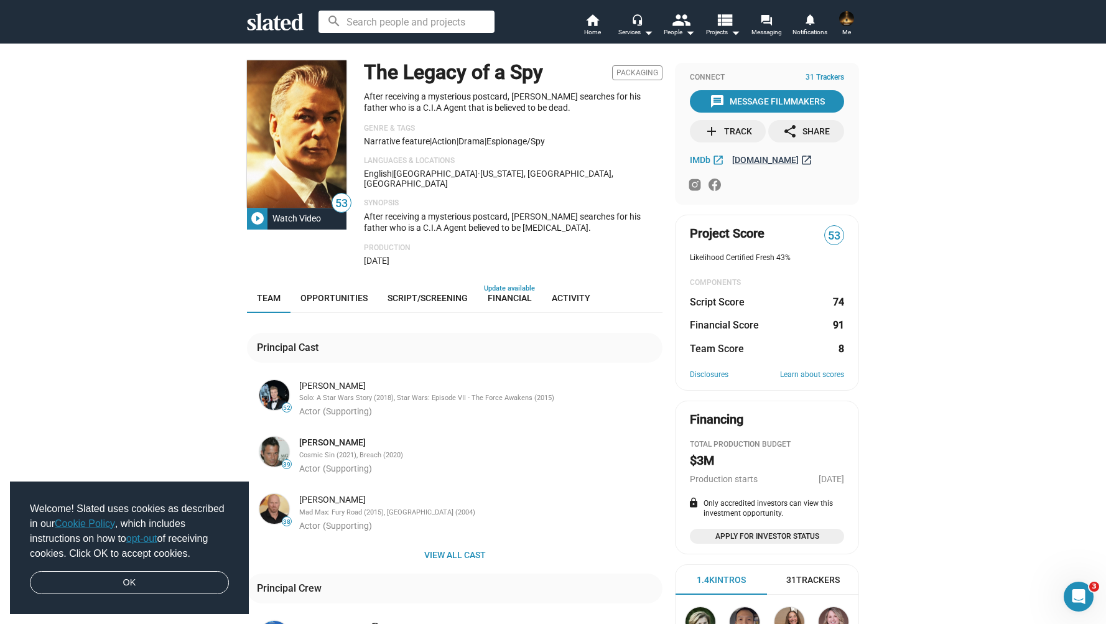
click at [770, 162] on span "hartblvdentertainment.com" at bounding box center [765, 160] width 67 height 10
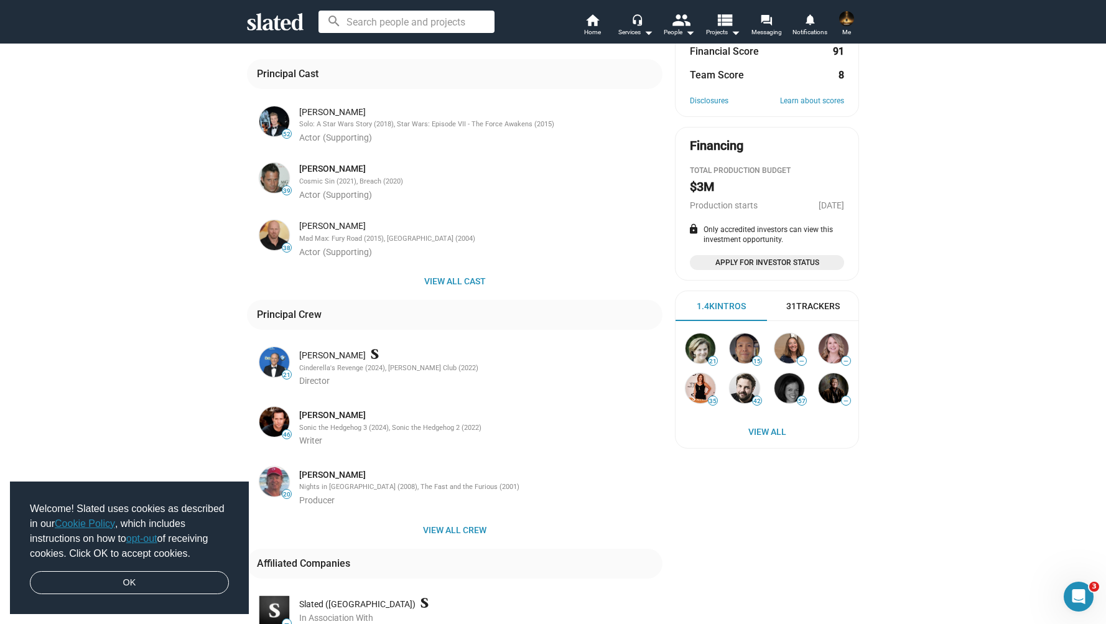
scroll to position [425, 0]
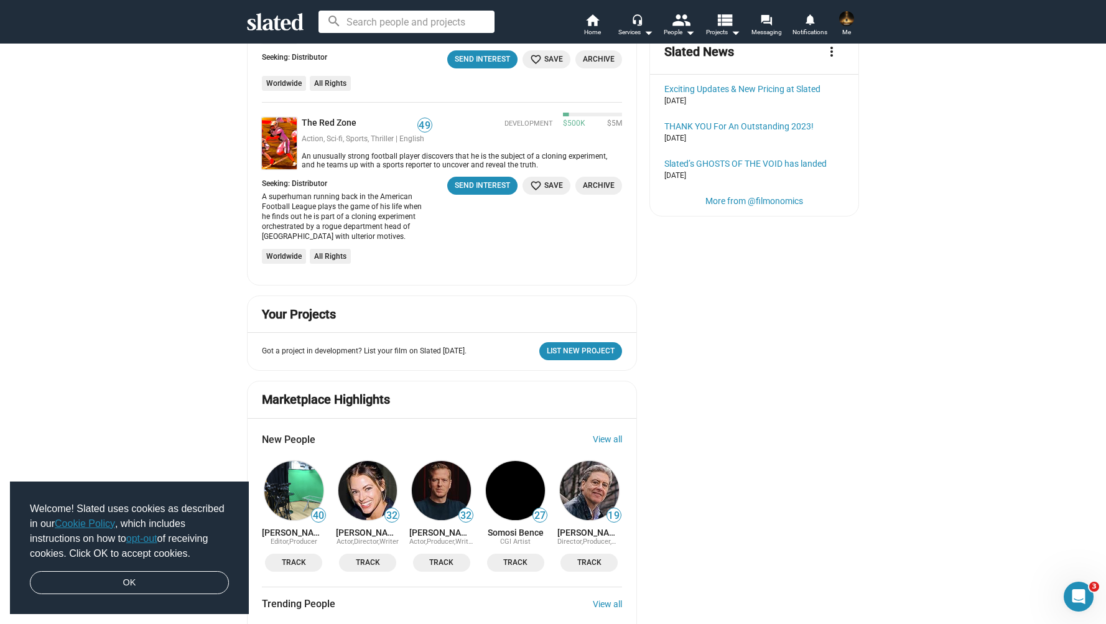
scroll to position [532, 0]
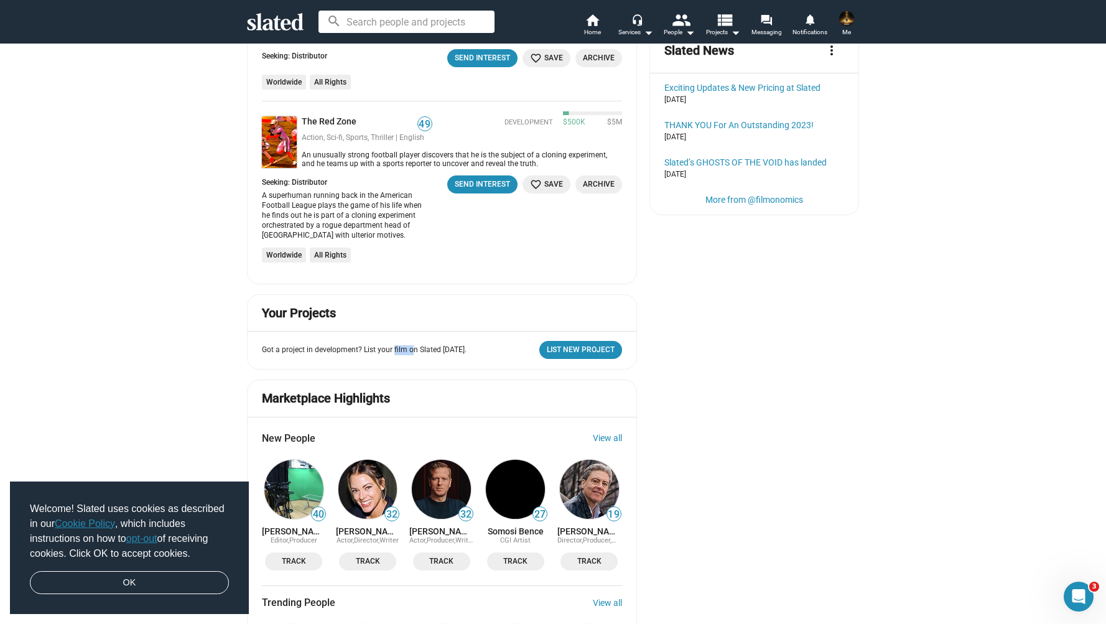
drag, startPoint x: 392, startPoint y: 351, endPoint x: 435, endPoint y: 351, distance: 42.9
click at [433, 351] on p "Got a project in development? List your film on Slated [DATE]." at bounding box center [364, 350] width 205 height 10
click at [435, 351] on p "Got a project in development? List your film on Slated [DATE]." at bounding box center [364, 350] width 205 height 10
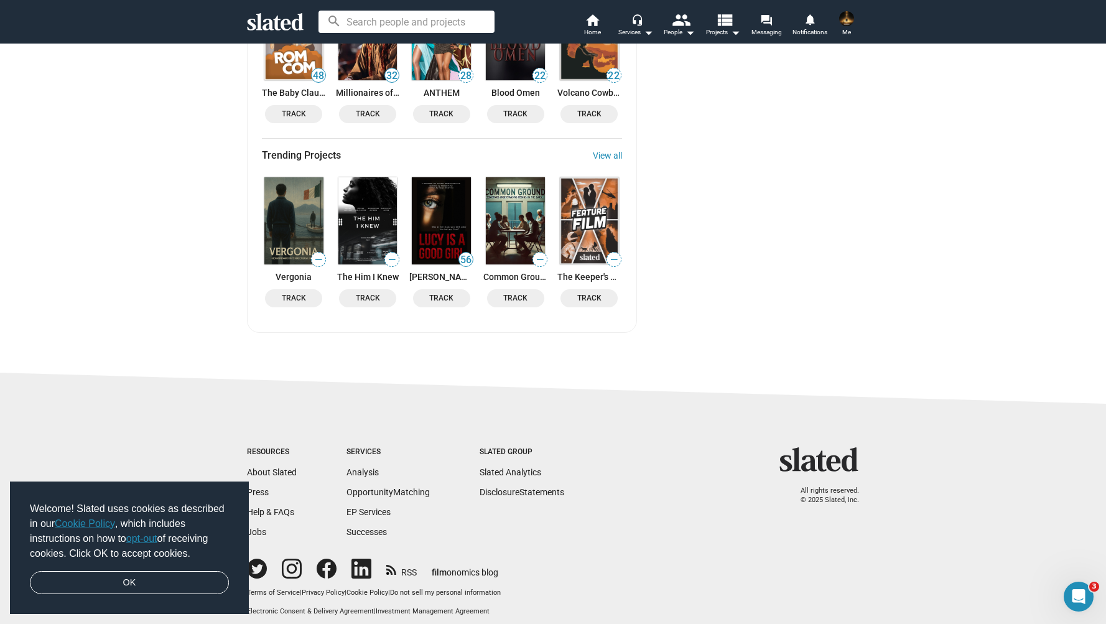
scroll to position [1331, 0]
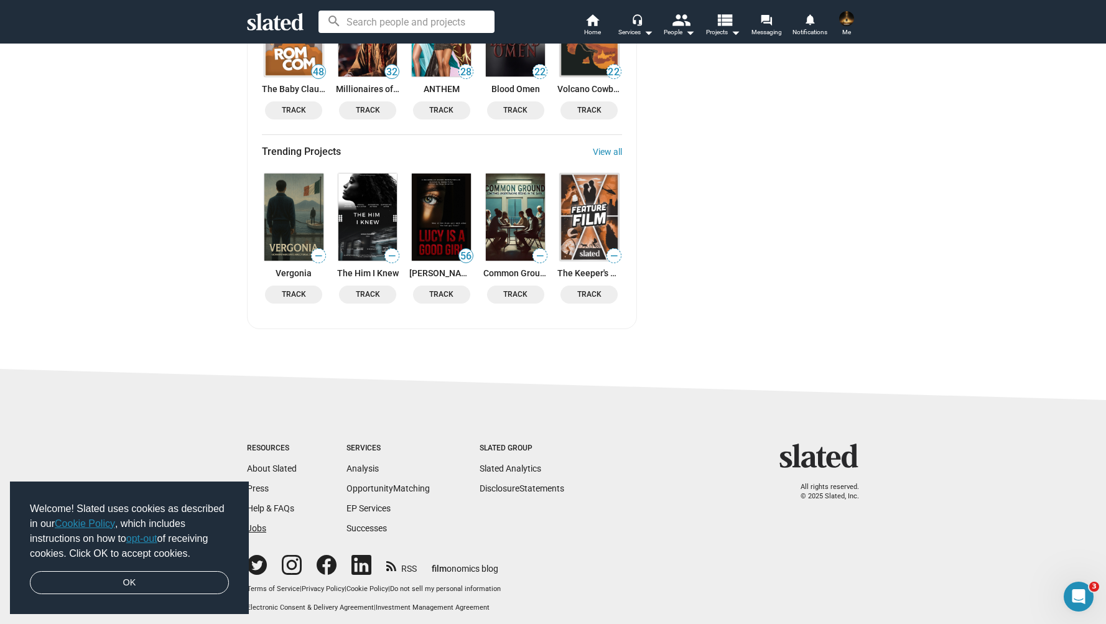
click at [257, 533] on link "Jobs" at bounding box center [256, 528] width 19 height 10
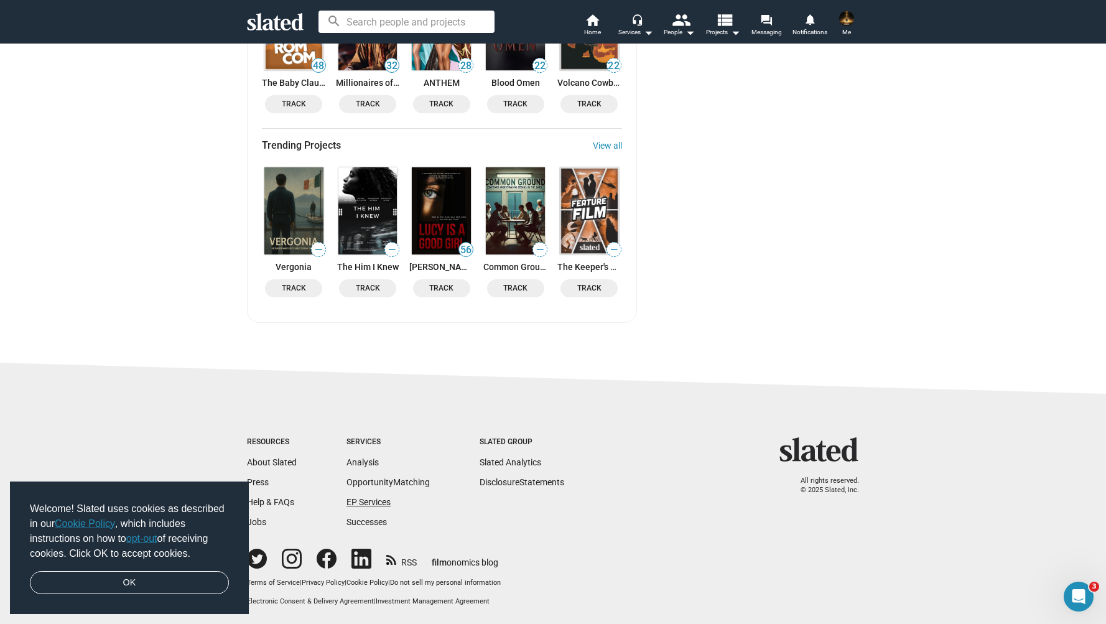
click at [369, 497] on link "EP Services" at bounding box center [368, 502] width 44 height 10
